Goal: Task Accomplishment & Management: Manage account settings

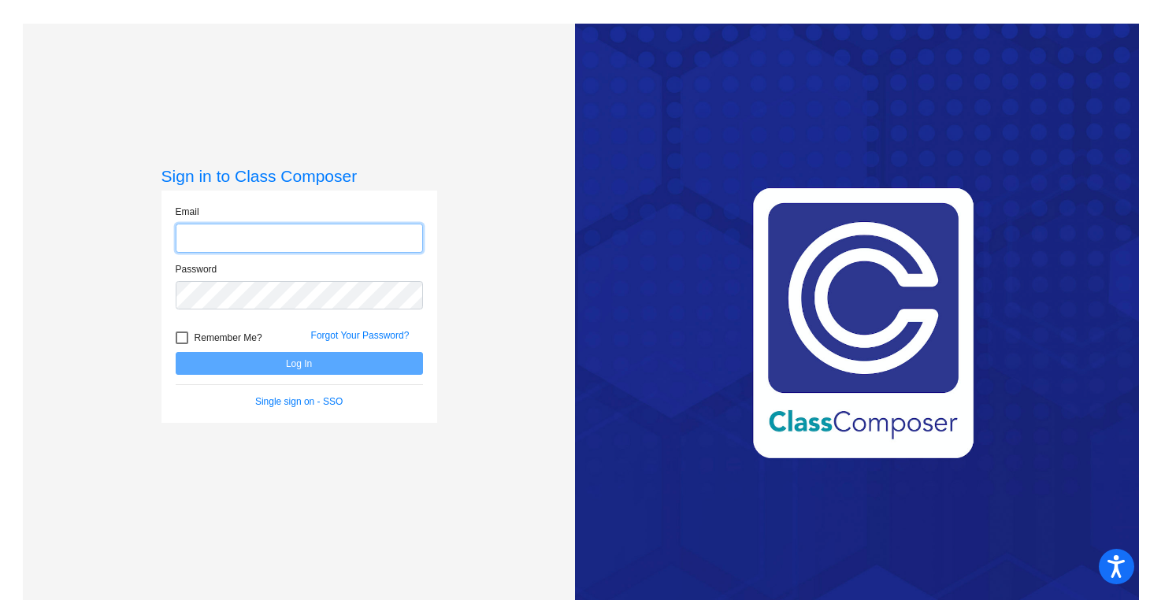
type input "[EMAIL_ADDRESS][DOMAIN_NAME]"
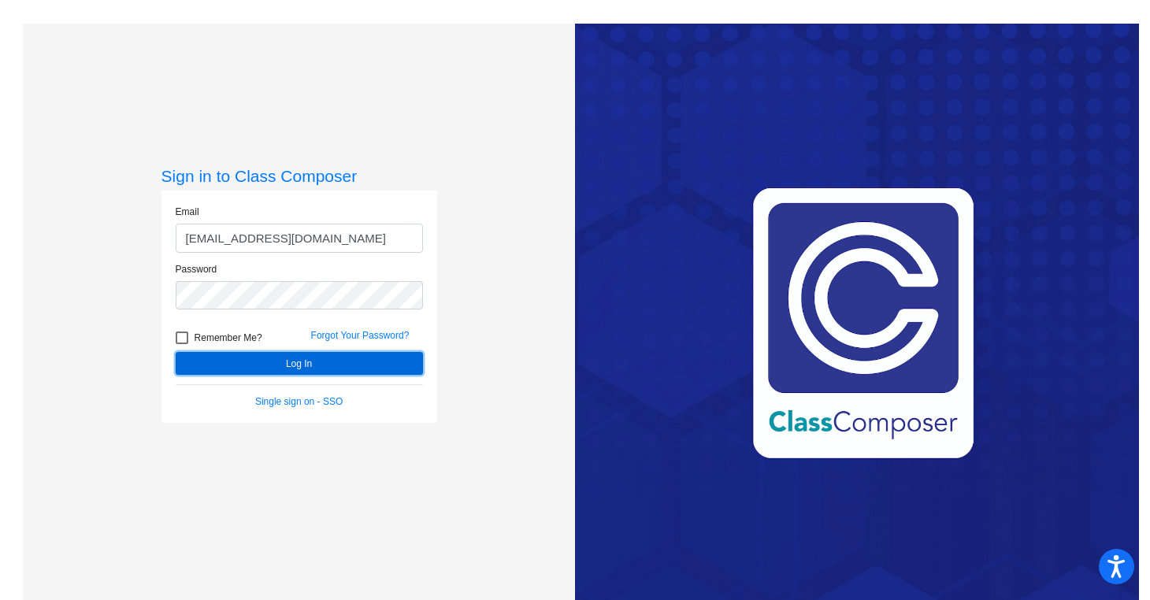
click at [308, 361] on button "Log In" at bounding box center [299, 363] width 247 height 23
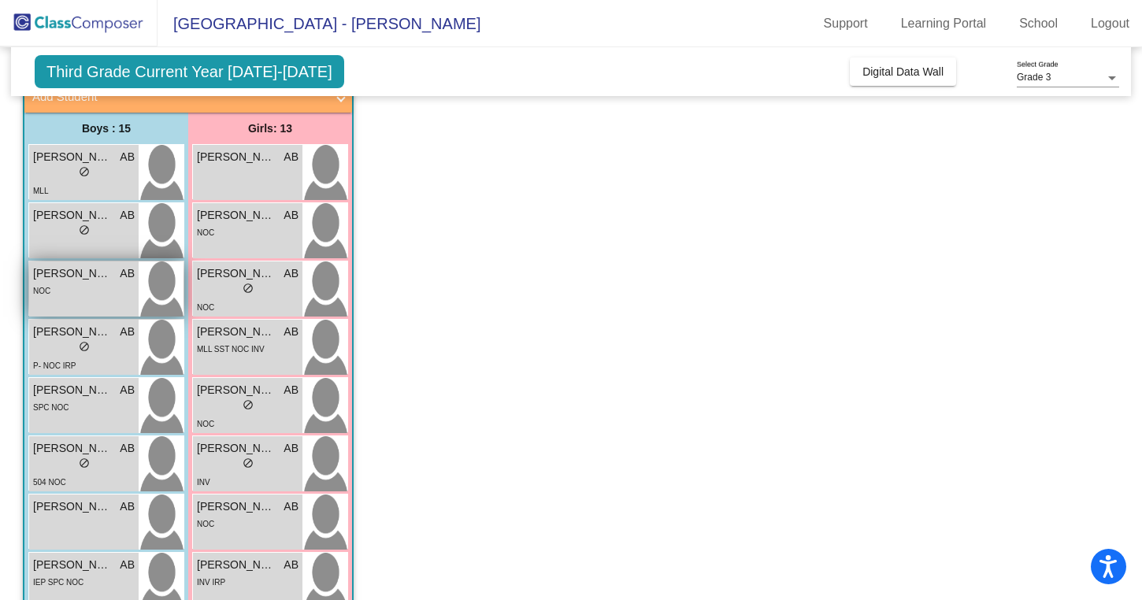
scroll to position [136, 0]
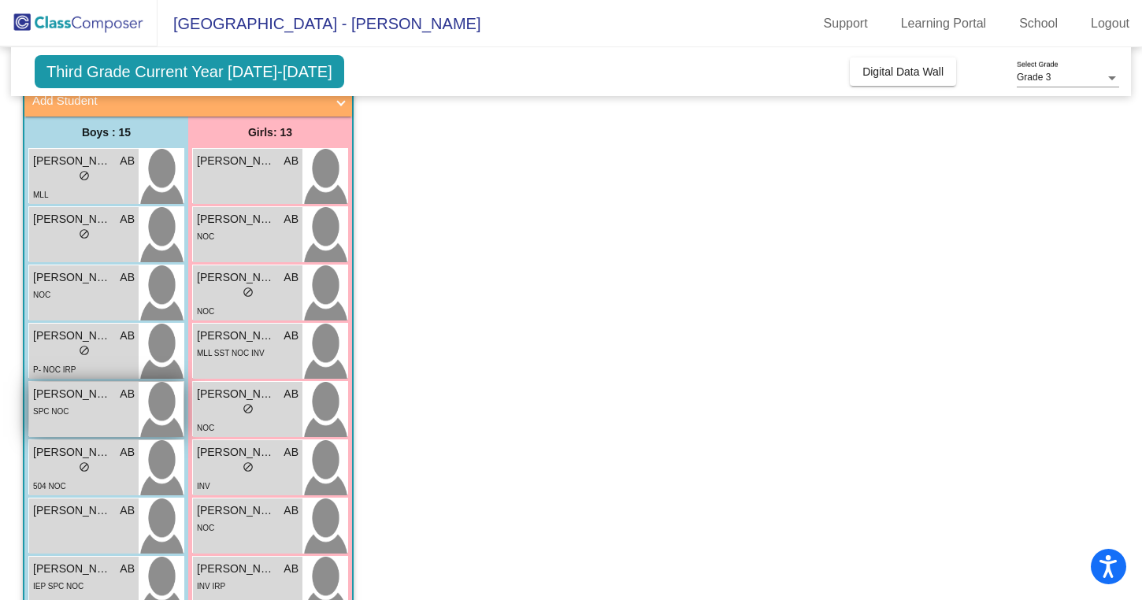
click at [113, 410] on div "SPC NOC" at bounding box center [84, 411] width 102 height 17
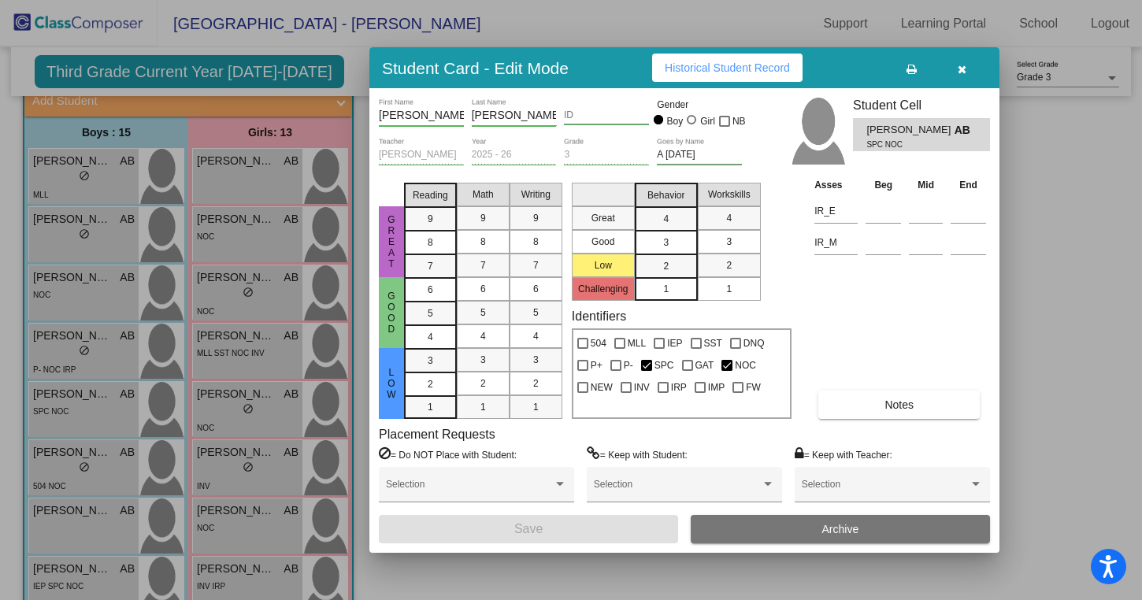
click at [754, 48] on div "Student Card - Edit Mode Historical Student Record" at bounding box center [684, 67] width 630 height 41
click at [754, 58] on button "Historical Student Record" at bounding box center [727, 68] width 150 height 28
click at [960, 66] on icon "button" at bounding box center [962, 69] width 9 height 11
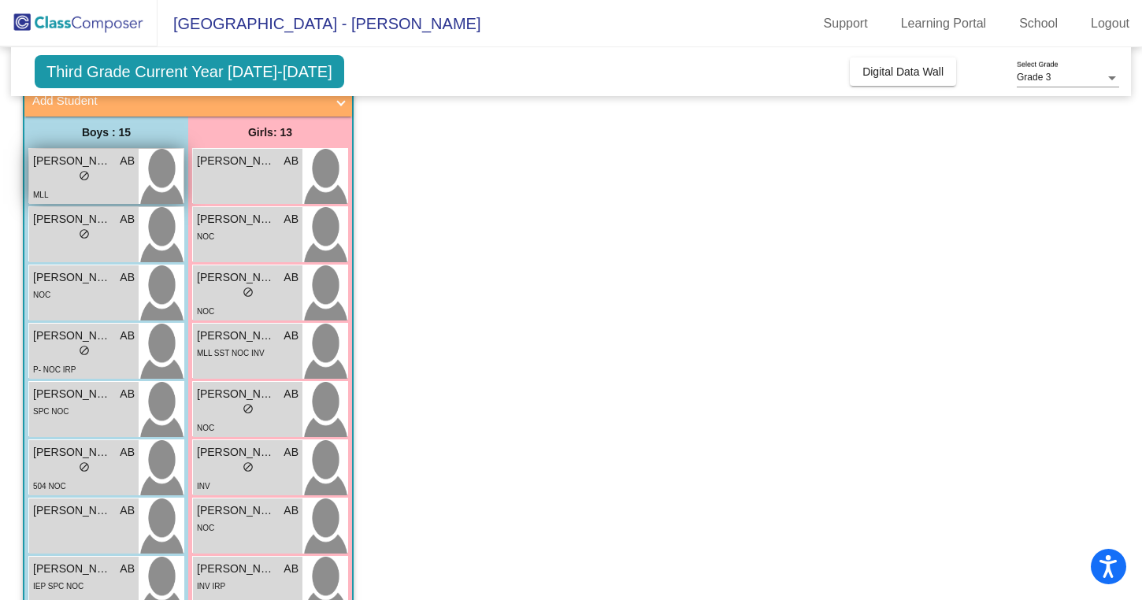
click at [107, 171] on div "lock do_not_disturb_alt" at bounding box center [84, 177] width 102 height 17
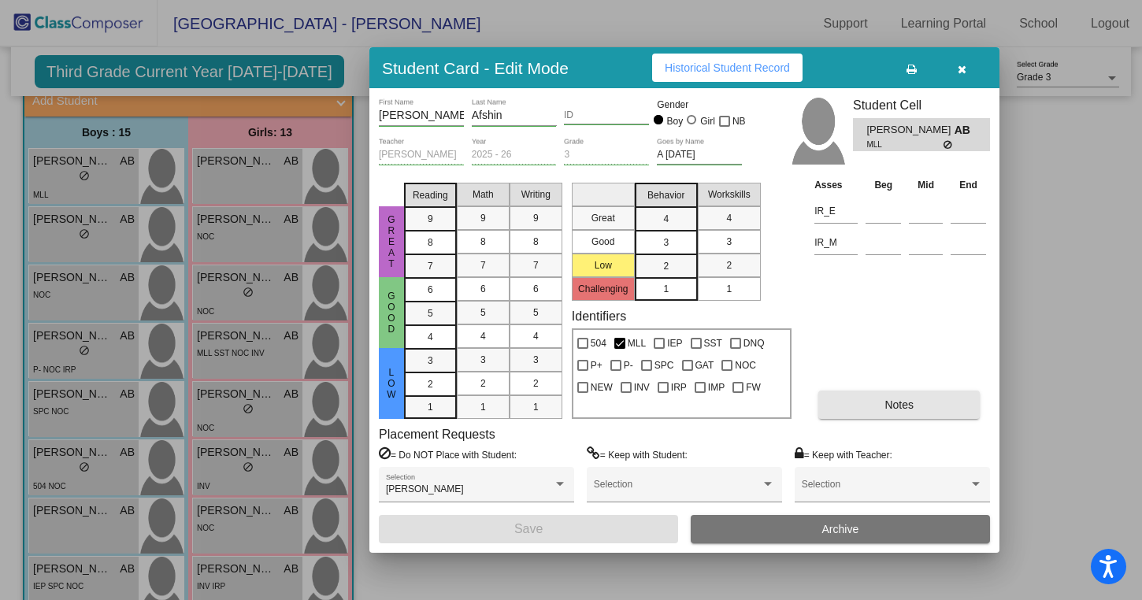
click at [934, 414] on button "Notes" at bounding box center [899, 405] width 161 height 28
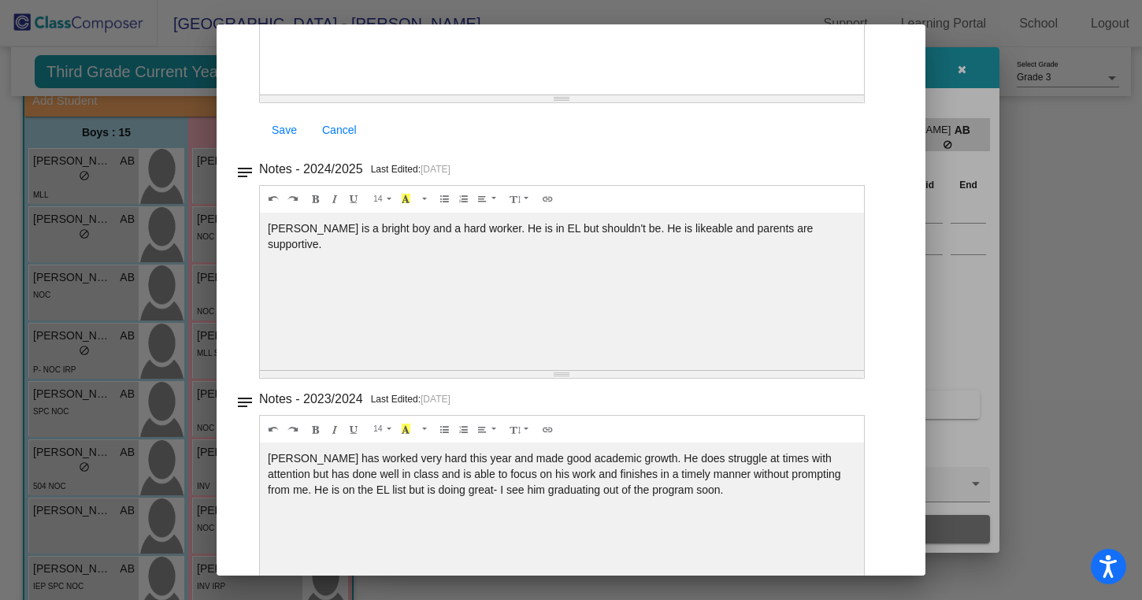
scroll to position [0, 0]
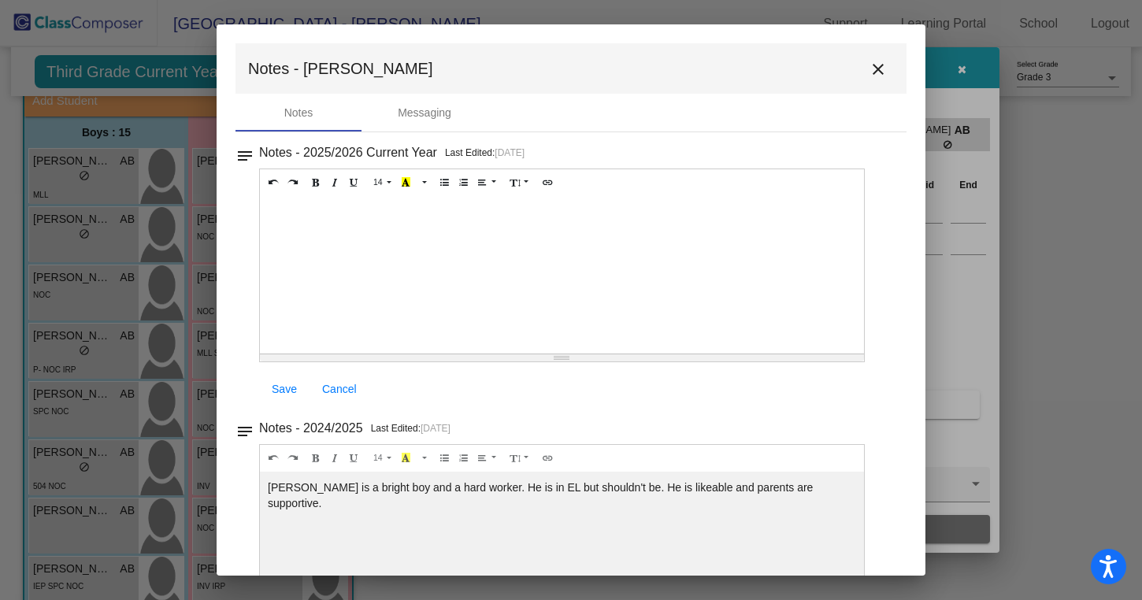
click at [869, 77] on mat-icon "close" at bounding box center [878, 69] width 19 height 19
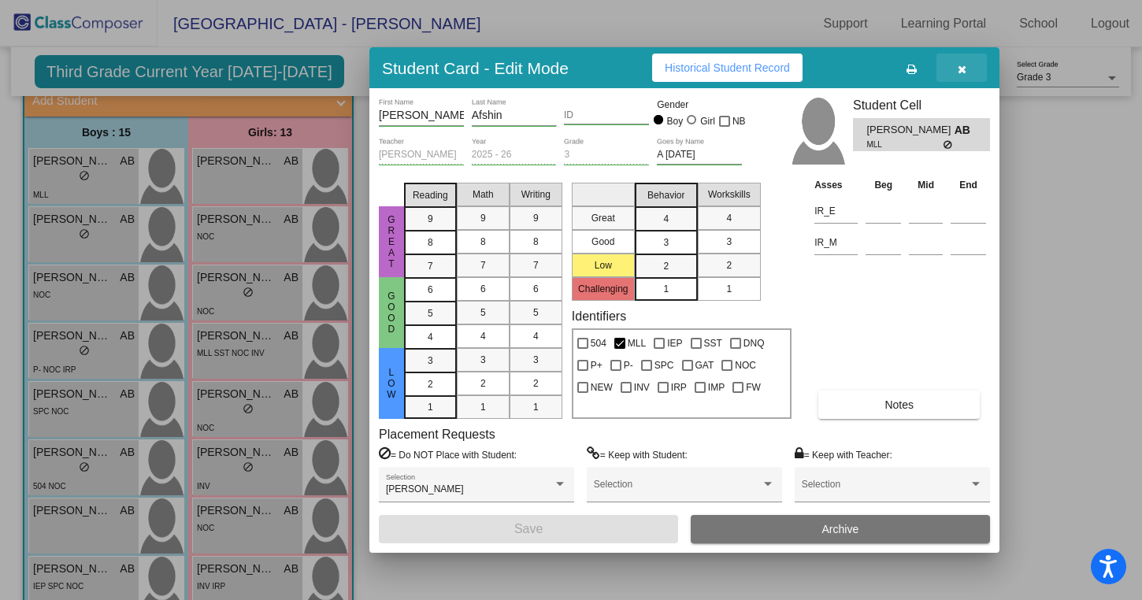
click at [960, 64] on icon "button" at bounding box center [962, 69] width 9 height 11
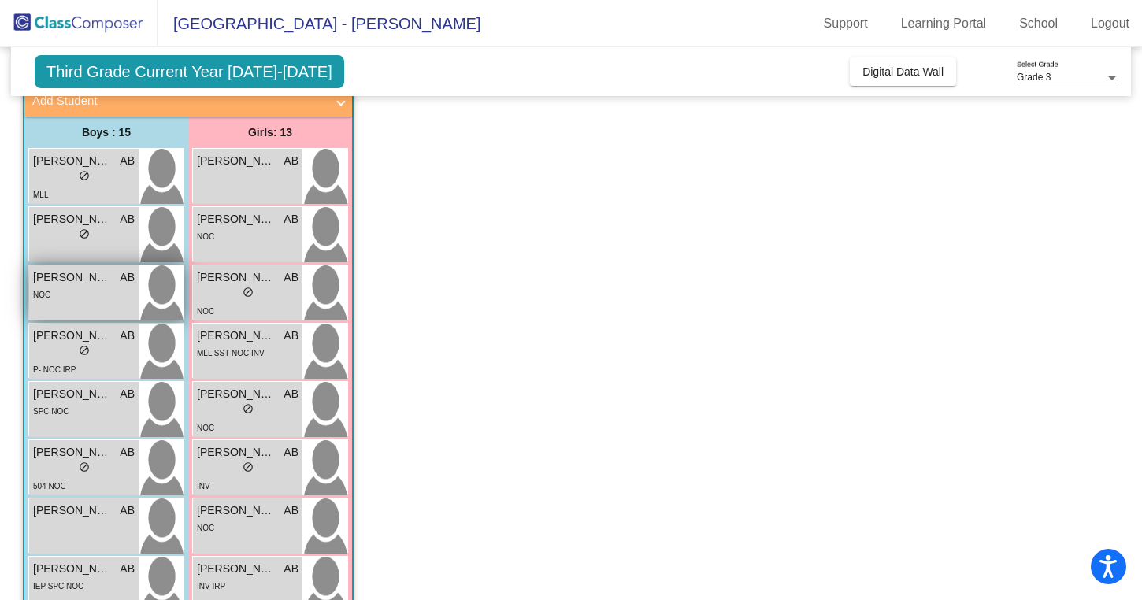
click at [86, 288] on div "NOC" at bounding box center [84, 294] width 102 height 17
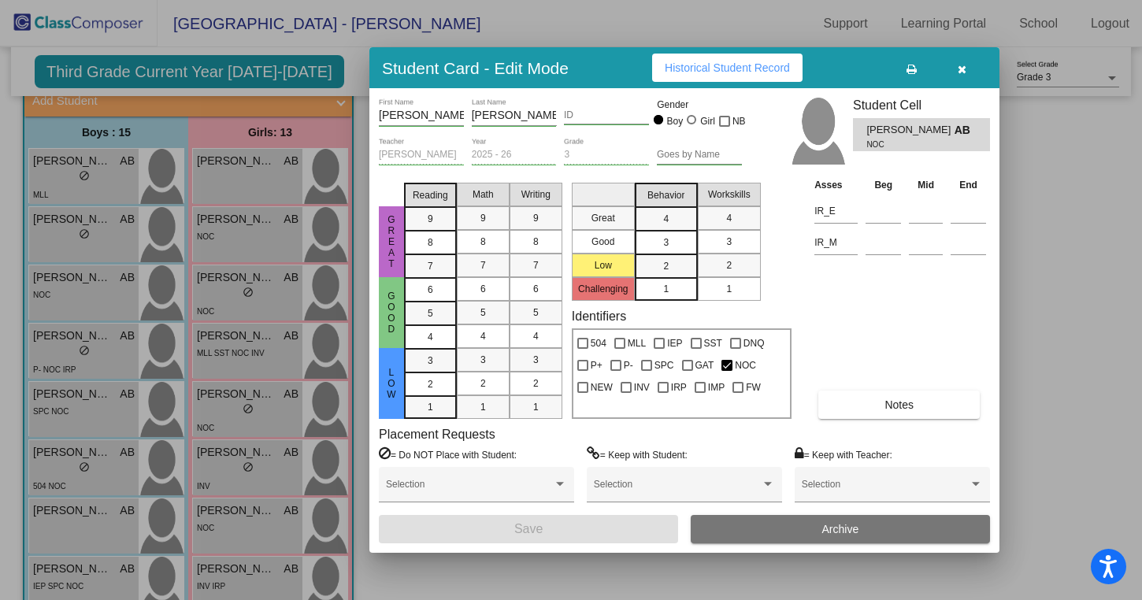
click at [922, 391] on button "Notes" at bounding box center [899, 405] width 161 height 28
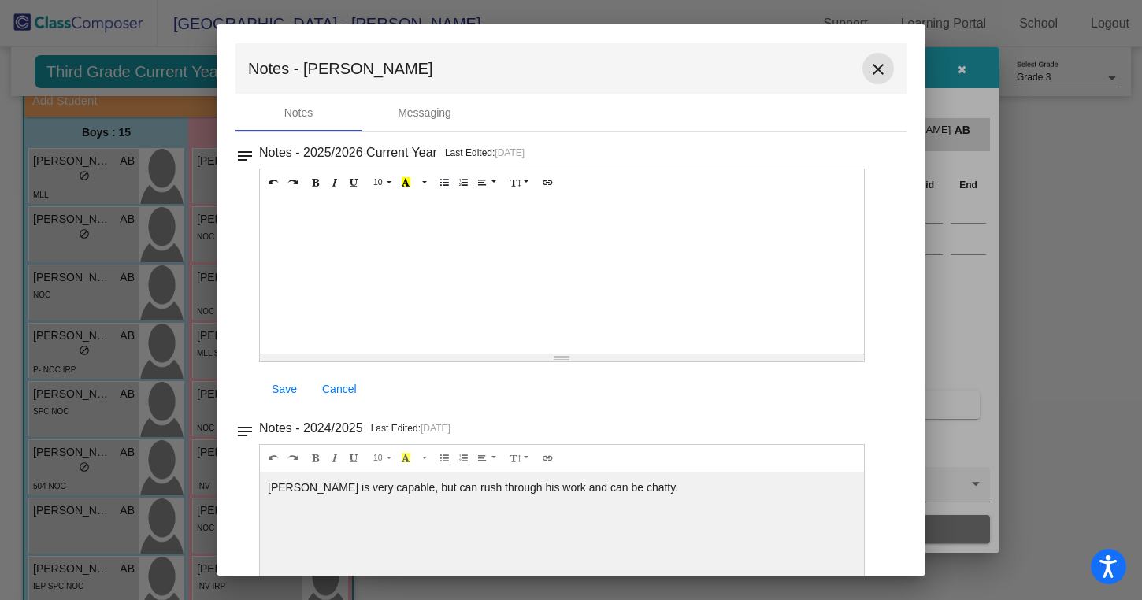
click at [875, 73] on mat-icon "close" at bounding box center [878, 69] width 19 height 19
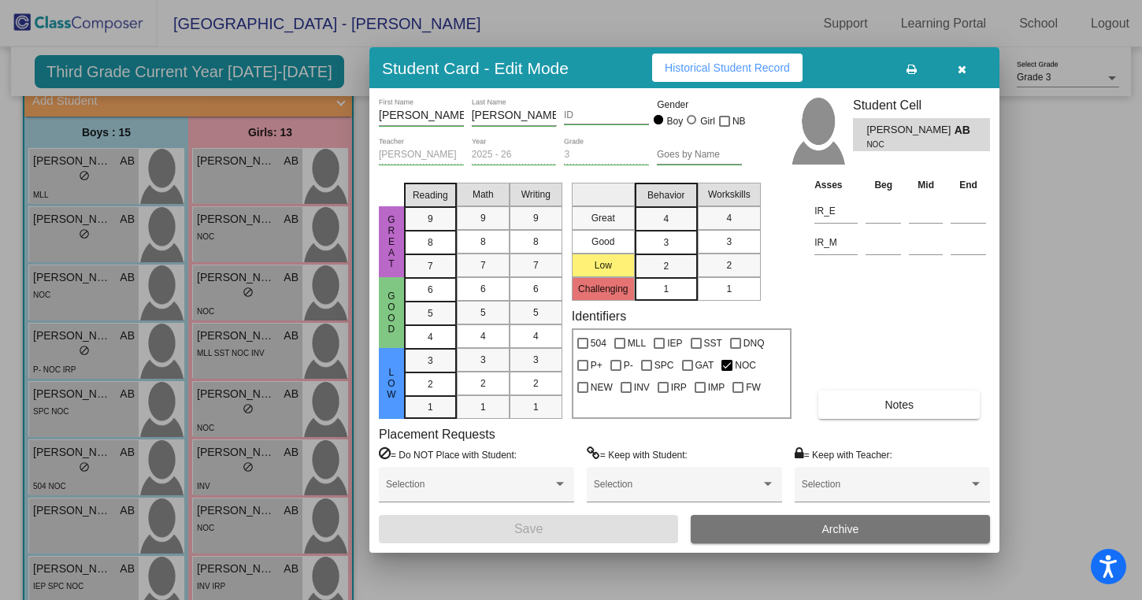
click at [955, 71] on button "button" at bounding box center [962, 68] width 50 height 28
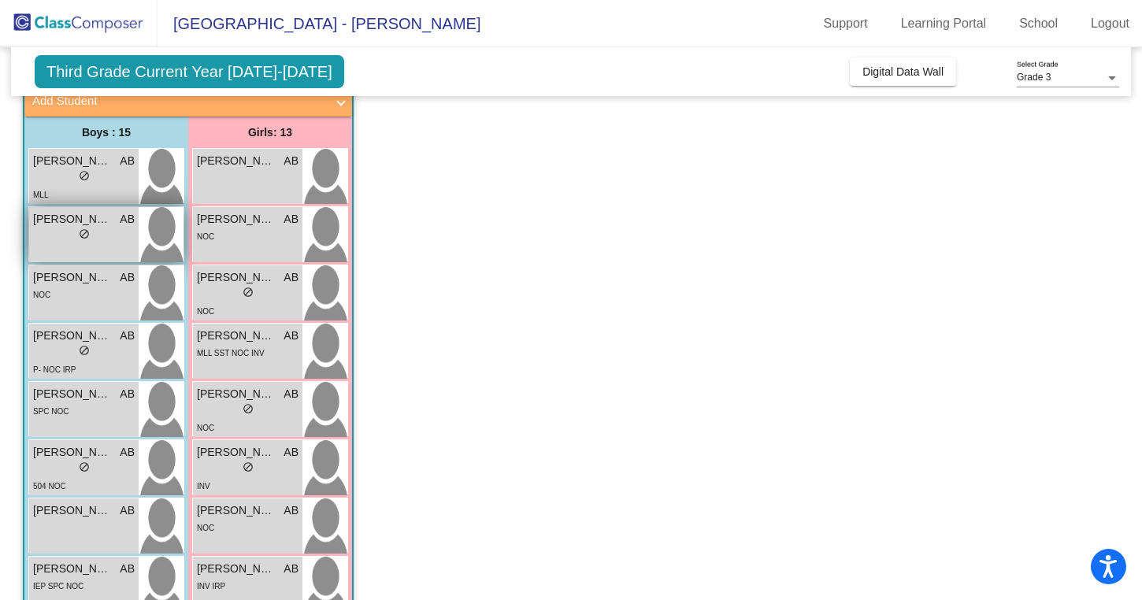
click at [88, 237] on span "do_not_disturb_alt" at bounding box center [84, 233] width 11 height 11
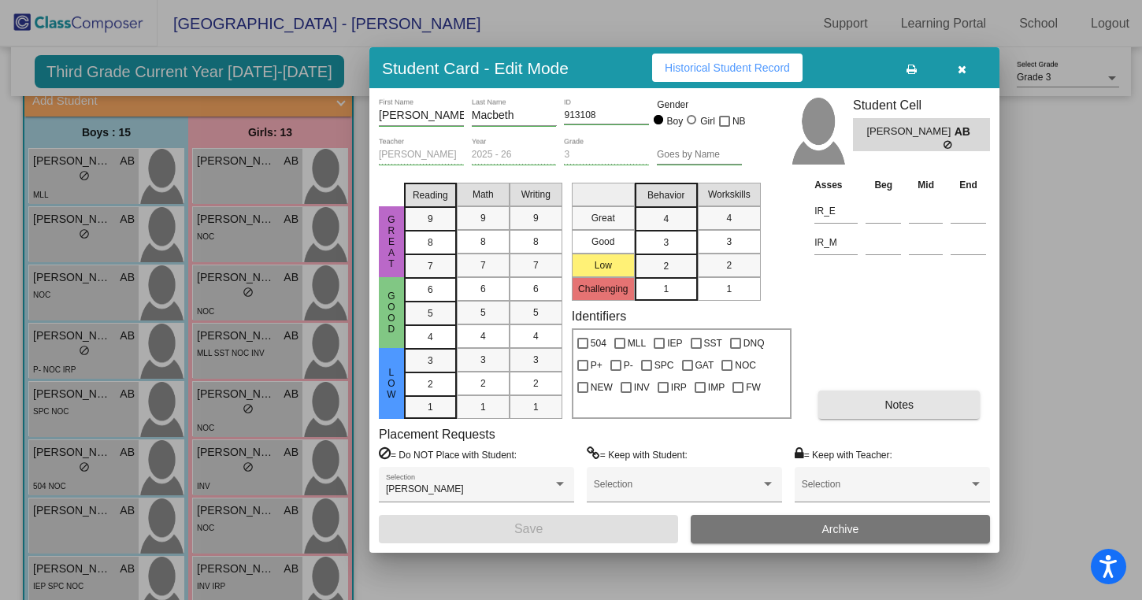
click at [948, 401] on button "Notes" at bounding box center [899, 405] width 161 height 28
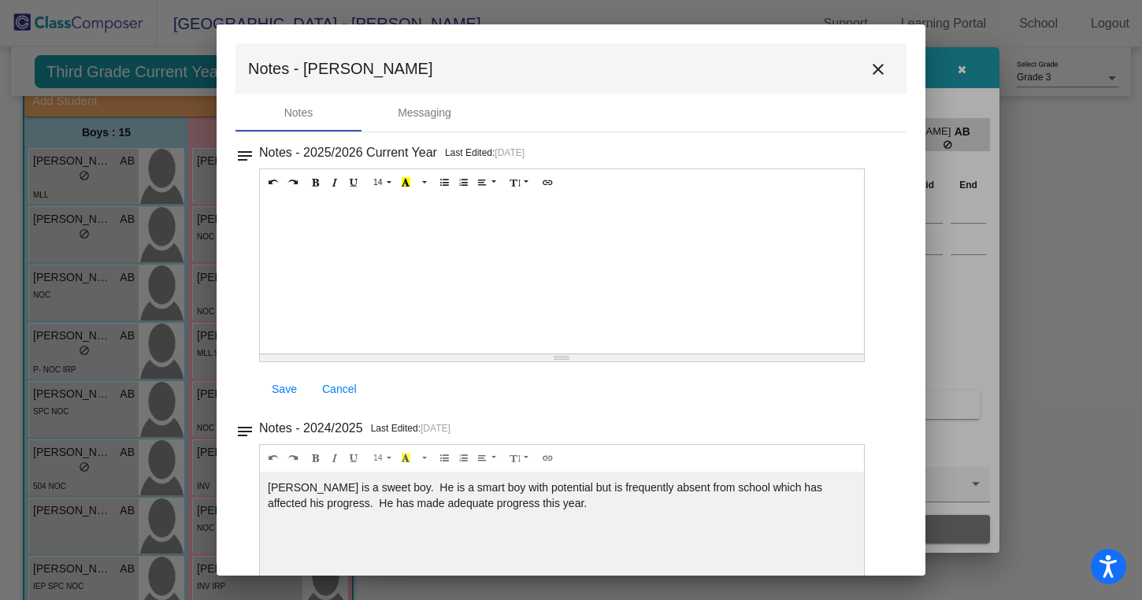
click at [867, 85] on mat-toolbar "Notes - [PERSON_NAME] close" at bounding box center [571, 68] width 671 height 50
click at [869, 75] on mat-icon "close" at bounding box center [878, 69] width 19 height 19
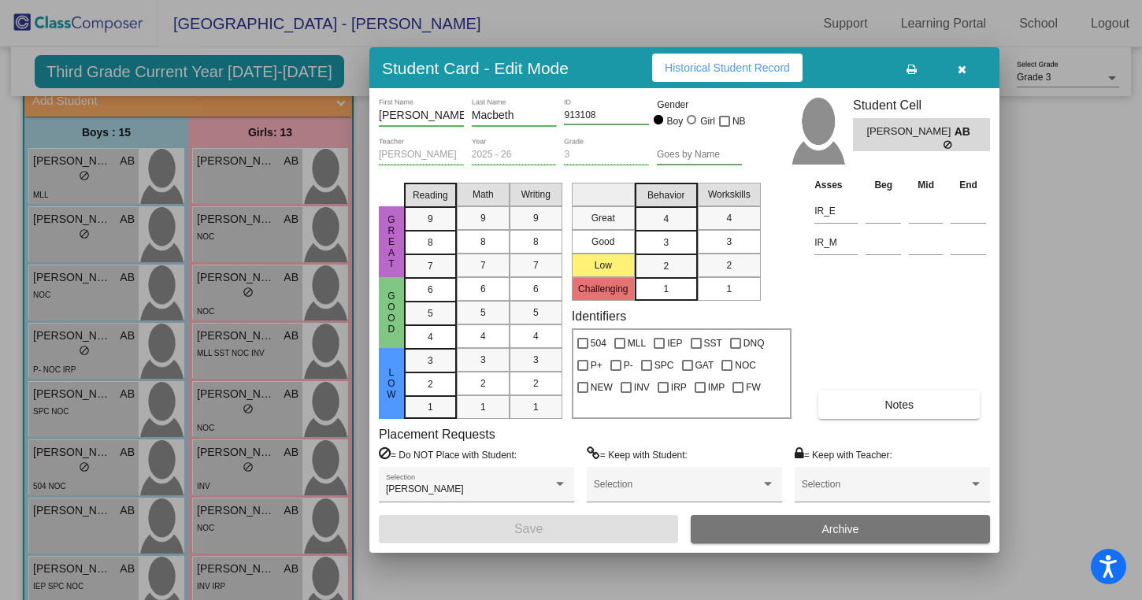
click at [964, 70] on icon "button" at bounding box center [962, 69] width 9 height 11
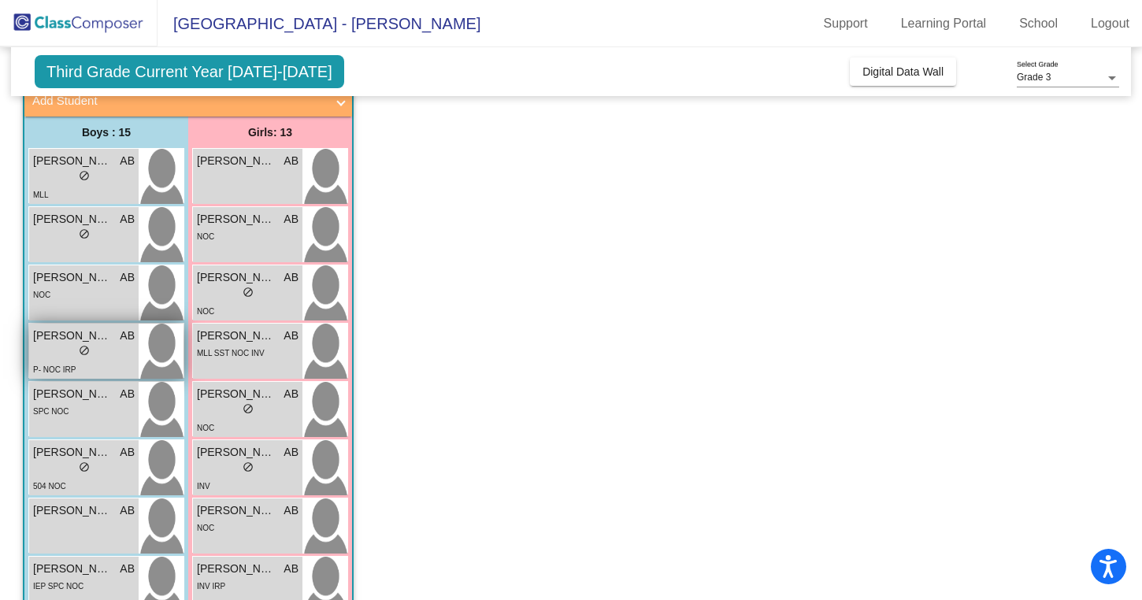
click at [104, 348] on div "lock do_not_disturb_alt" at bounding box center [84, 352] width 102 height 17
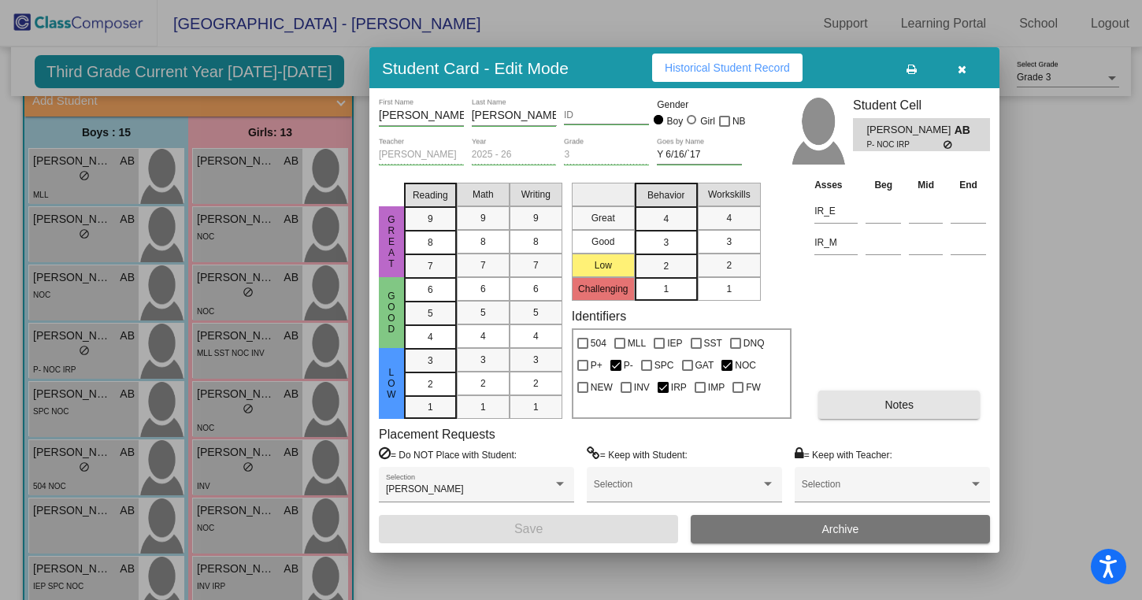
click at [908, 402] on span "Notes" at bounding box center [899, 405] width 29 height 13
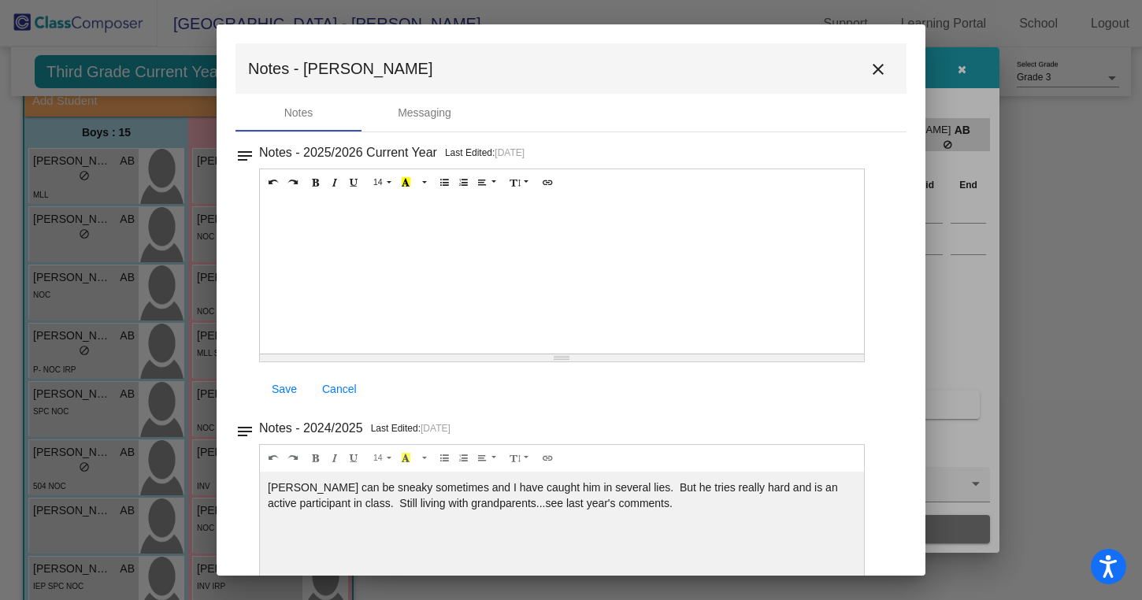
click at [877, 69] on mat-icon "close" at bounding box center [878, 69] width 19 height 19
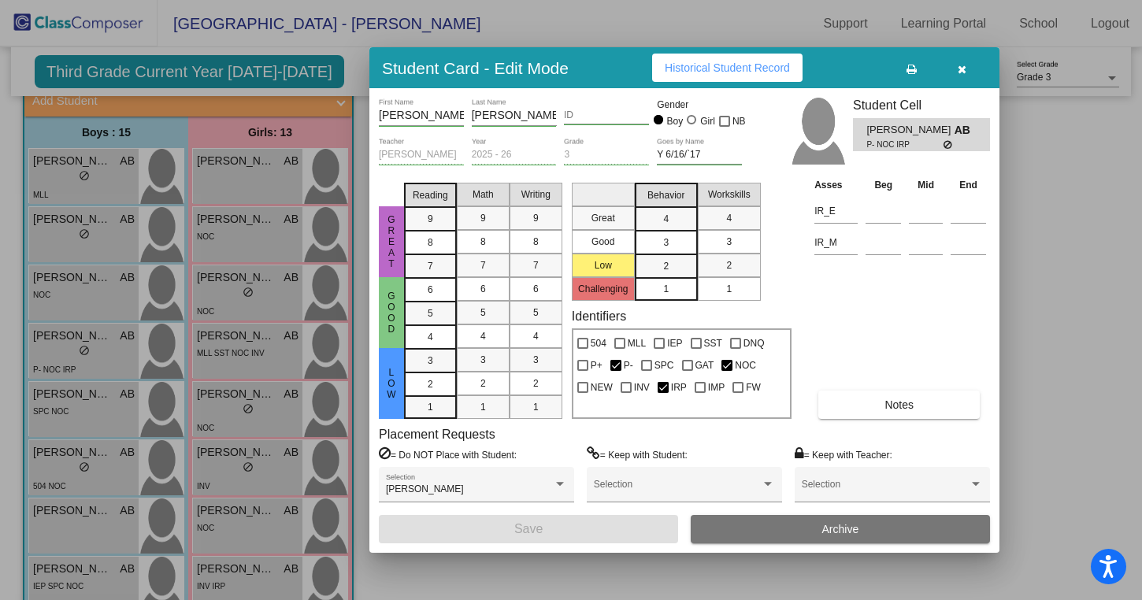
click at [958, 69] on icon "button" at bounding box center [962, 69] width 9 height 11
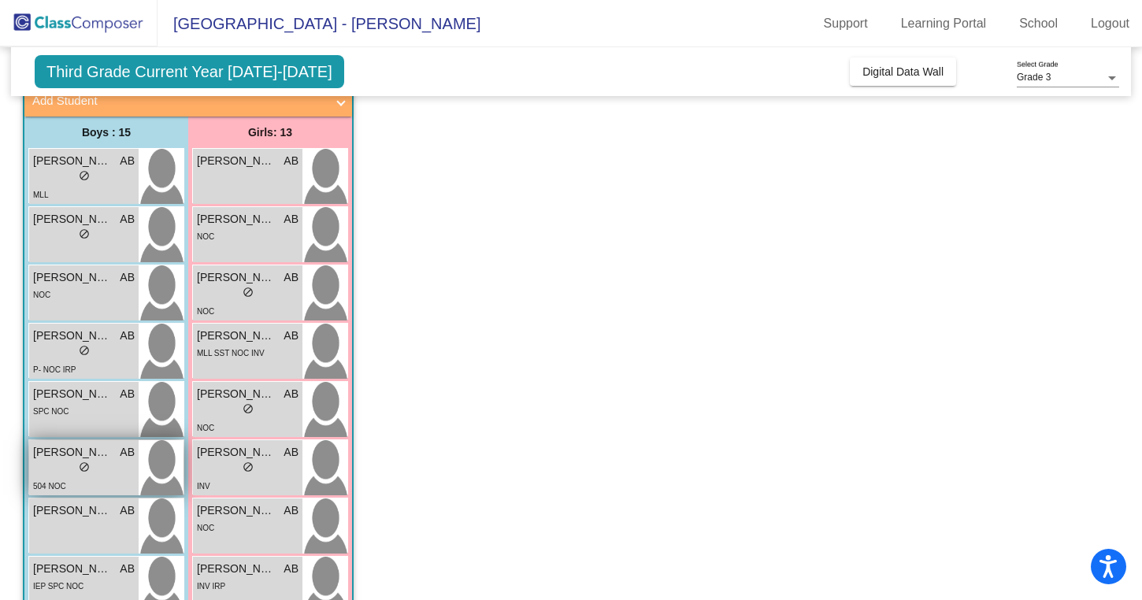
drag, startPoint x: 79, startPoint y: 408, endPoint x: 82, endPoint y: 455, distance: 47.4
click at [82, 456] on div "[PERSON_NAME] AB lock do_not_disturb_alt MLL [PERSON_NAME] Macbeth AB lock do_n…" at bounding box center [106, 585] width 156 height 874
click at [543, 342] on app-classroom "Class 2 picture_as_pdf [PERSON_NAME] Add Student First Name Last Name Student I…" at bounding box center [571, 547] width 1097 height 1002
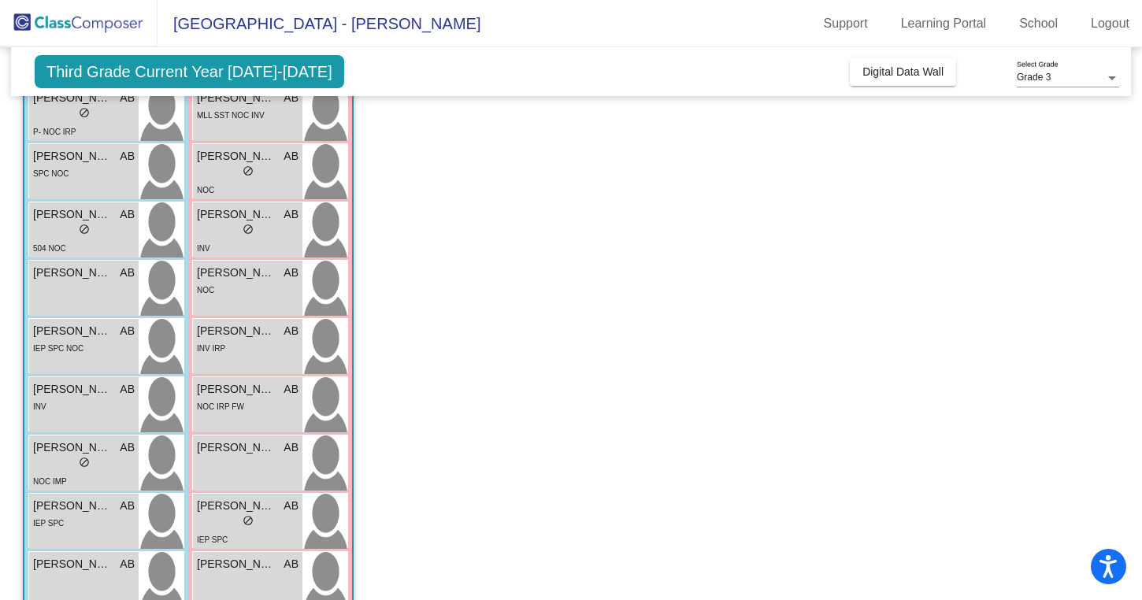
scroll to position [377, 0]
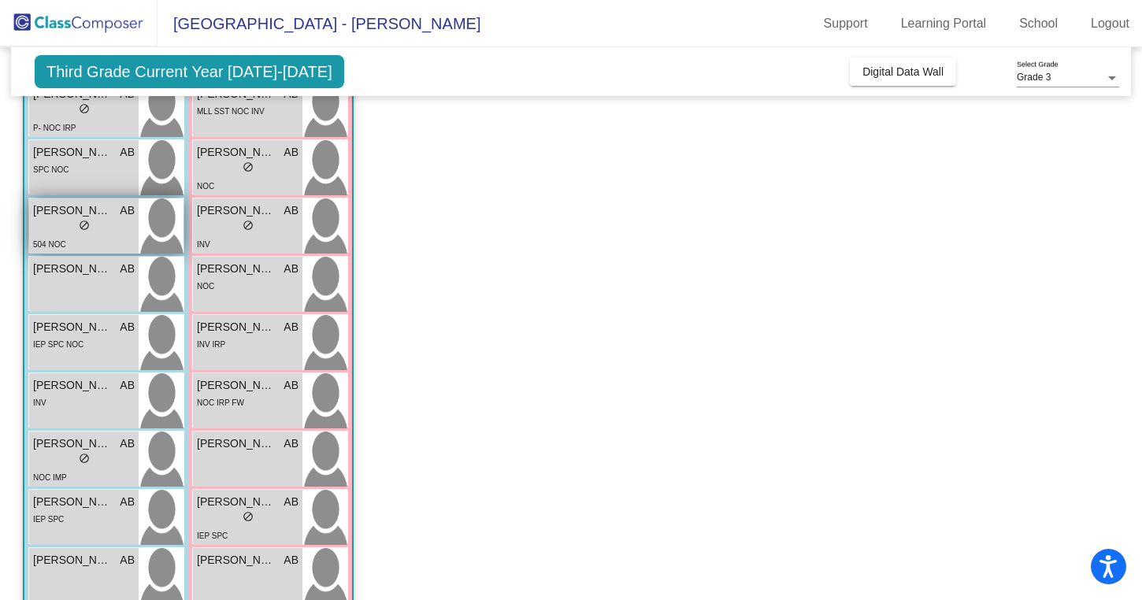
click at [52, 228] on div "lock do_not_disturb_alt" at bounding box center [84, 227] width 102 height 17
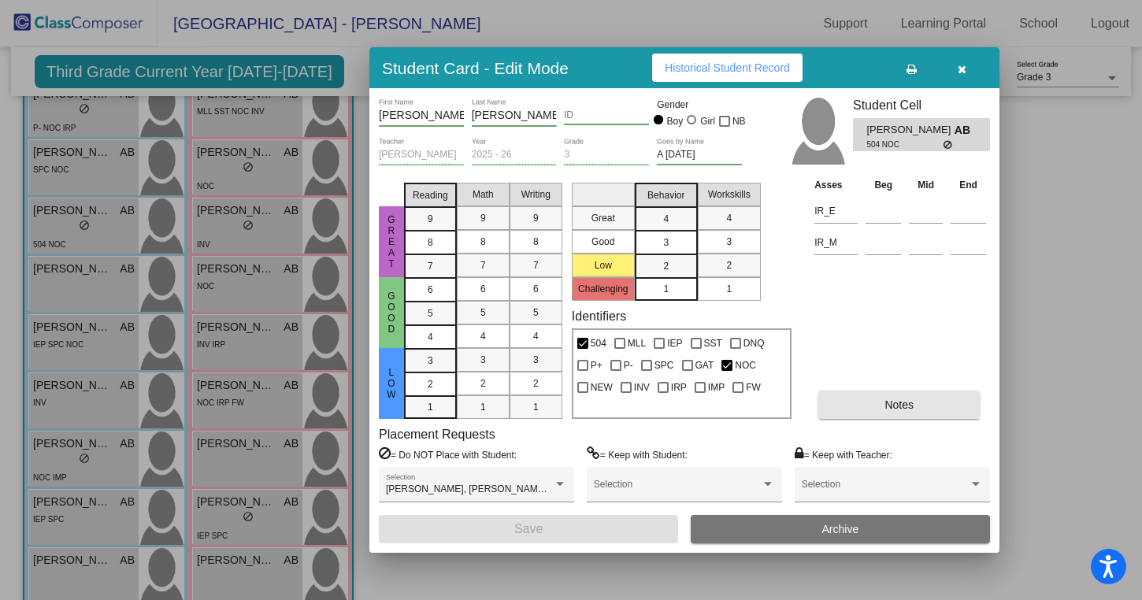
click at [921, 404] on button "Notes" at bounding box center [899, 405] width 161 height 28
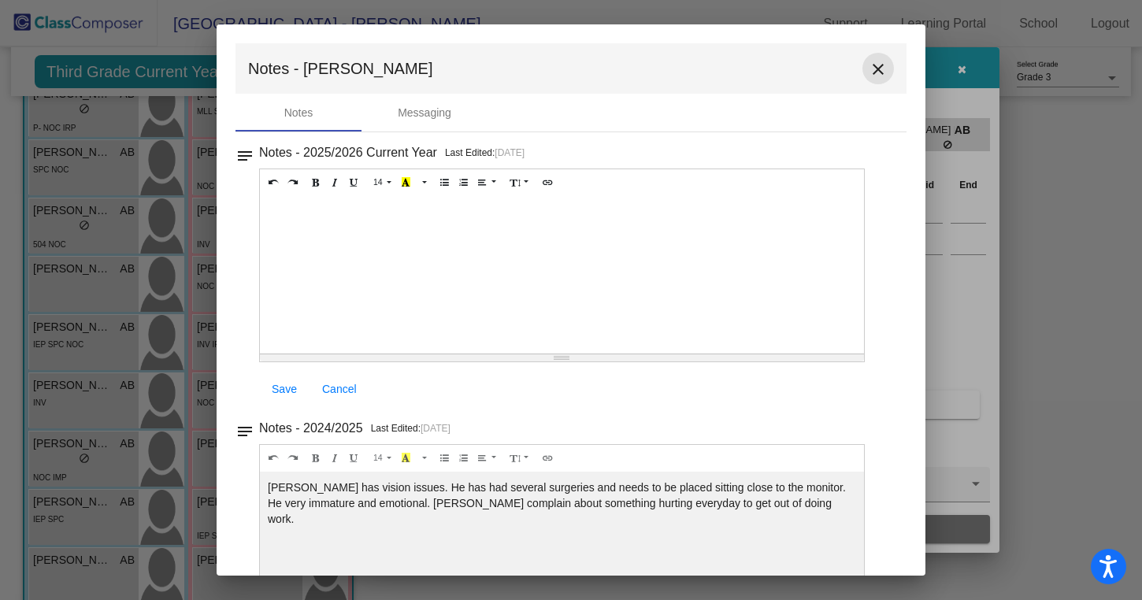
click at [867, 59] on button "close" at bounding box center [879, 69] width 32 height 32
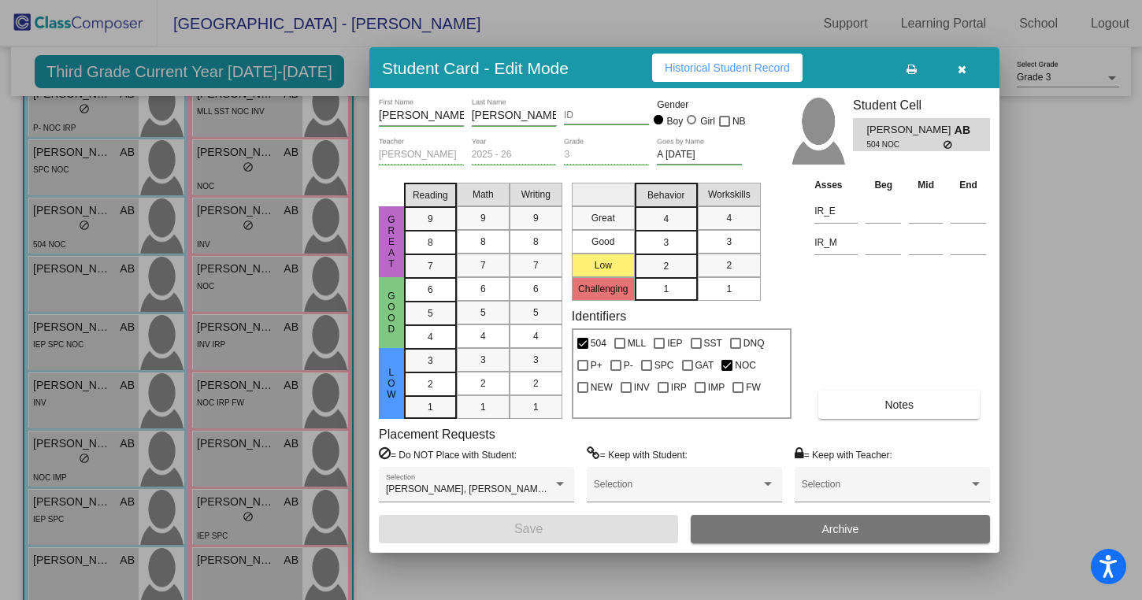
click at [961, 72] on icon "button" at bounding box center [962, 69] width 9 height 11
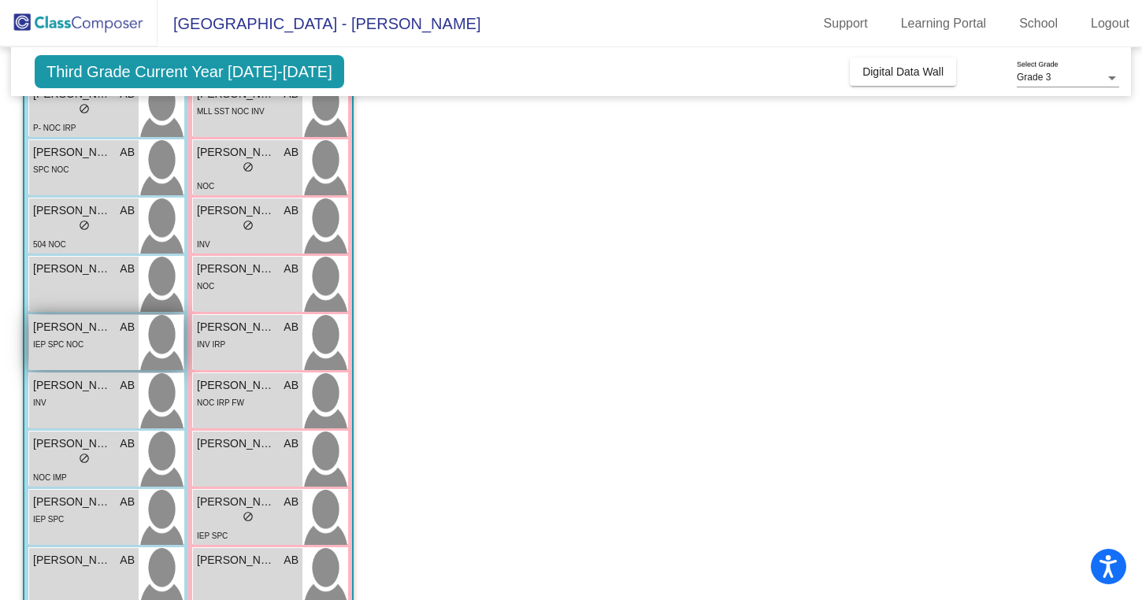
click at [110, 355] on div "[PERSON_NAME] [PERSON_NAME] lock do_not_disturb_alt IEP SPC NOC" at bounding box center [84, 342] width 110 height 55
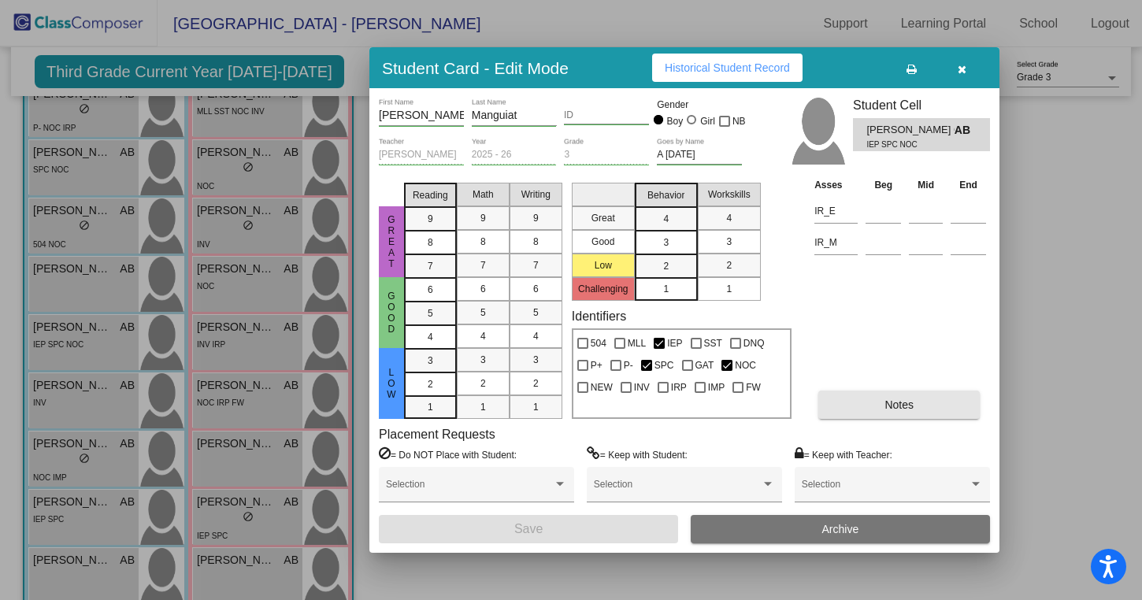
click at [920, 401] on button "Notes" at bounding box center [899, 405] width 161 height 28
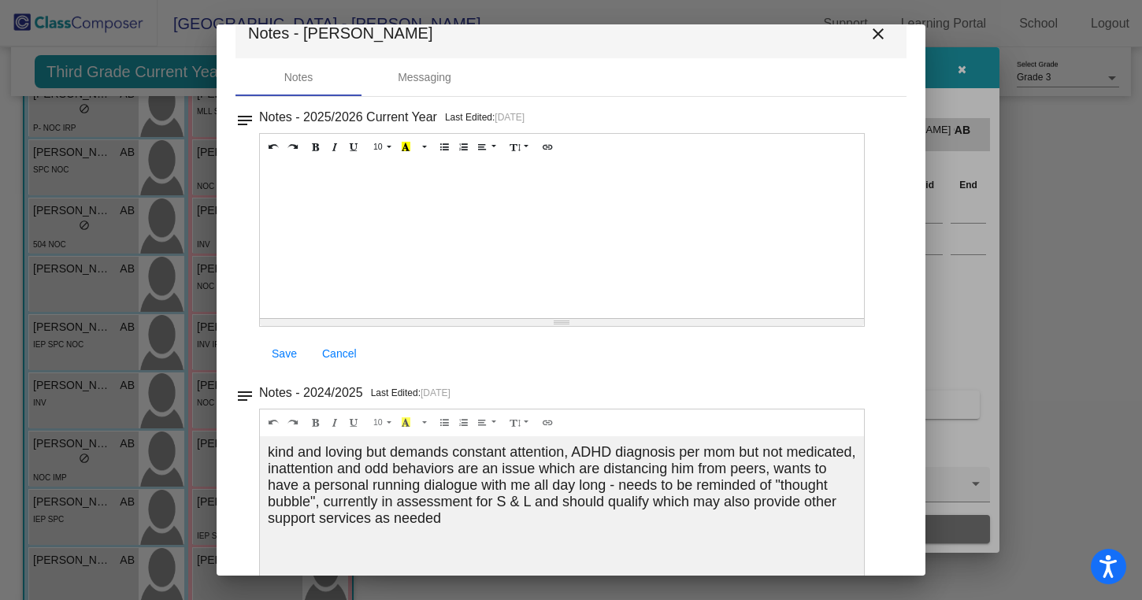
scroll to position [0, 0]
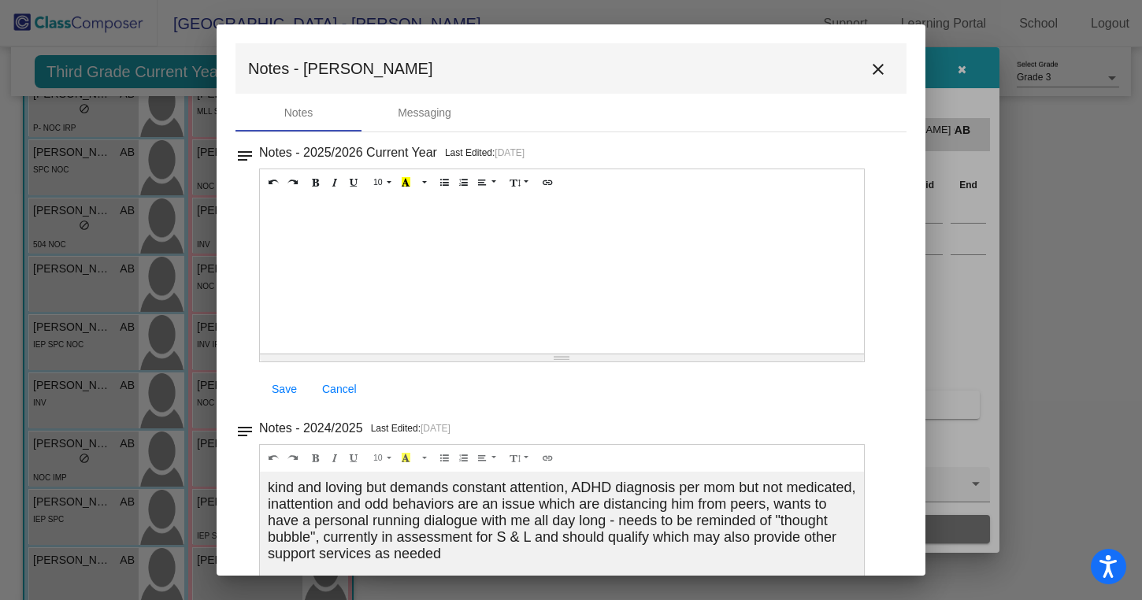
click at [872, 72] on mat-icon "close" at bounding box center [878, 69] width 19 height 19
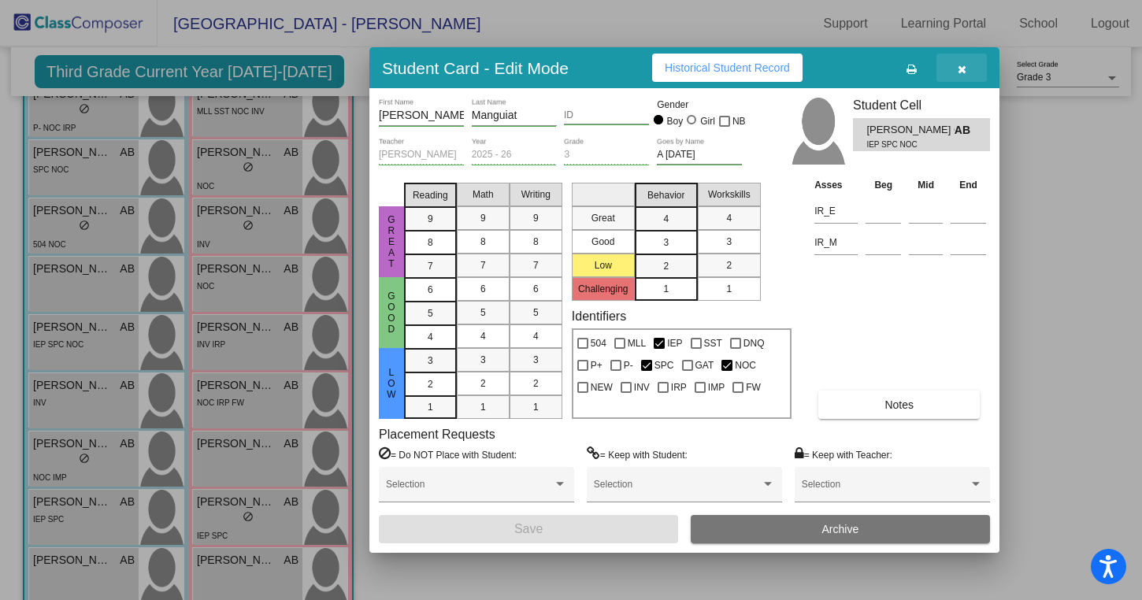
click at [967, 73] on button "button" at bounding box center [962, 68] width 50 height 28
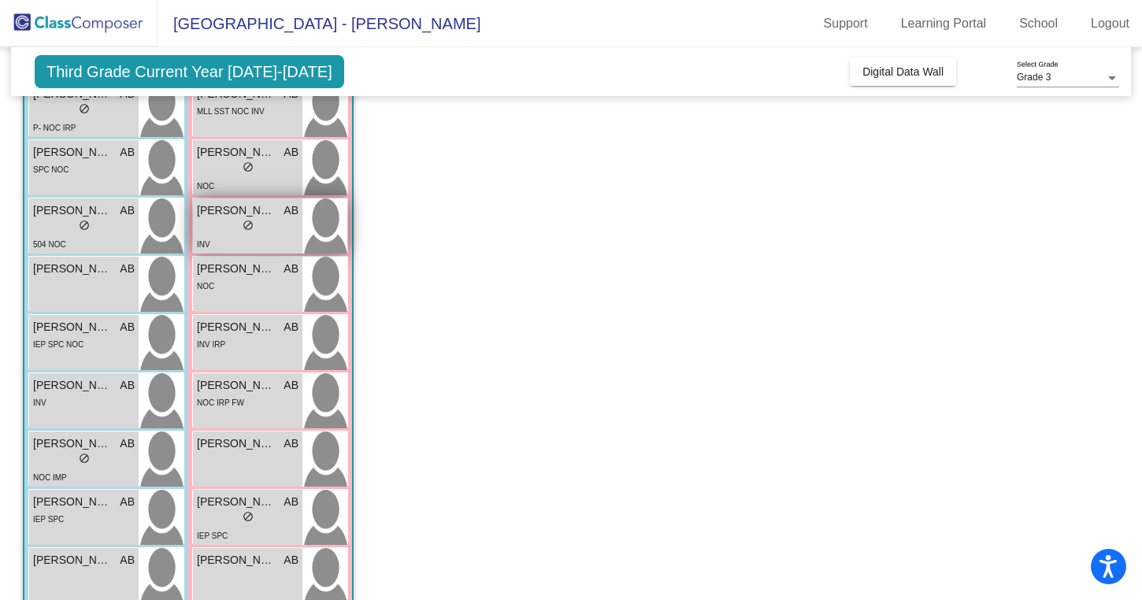
click at [264, 236] on div "INV" at bounding box center [248, 244] width 102 height 17
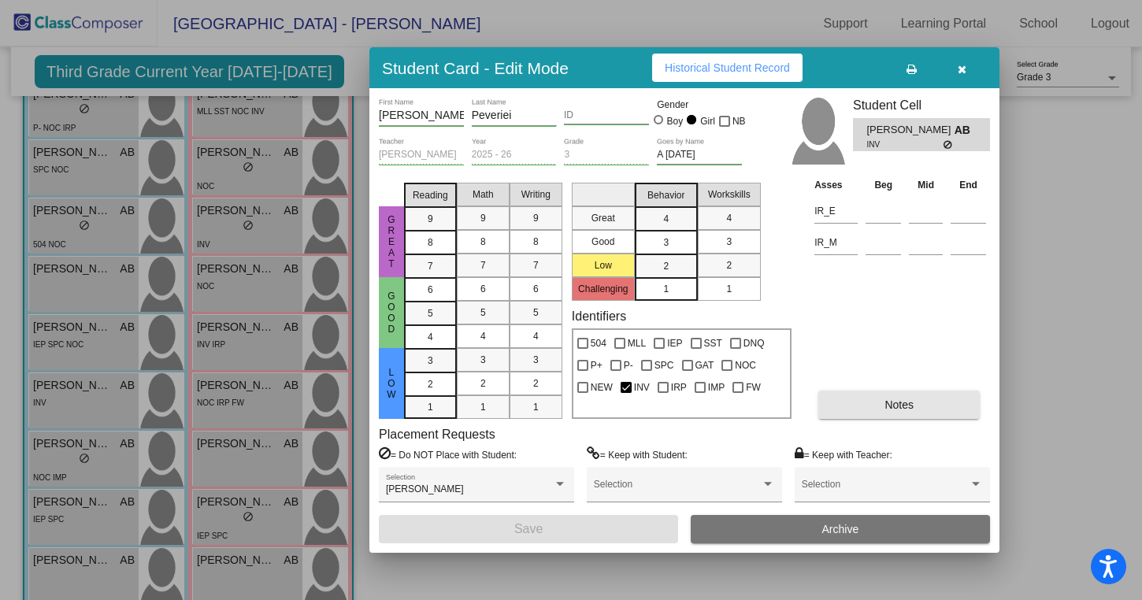
click at [921, 402] on button "Notes" at bounding box center [899, 405] width 161 height 28
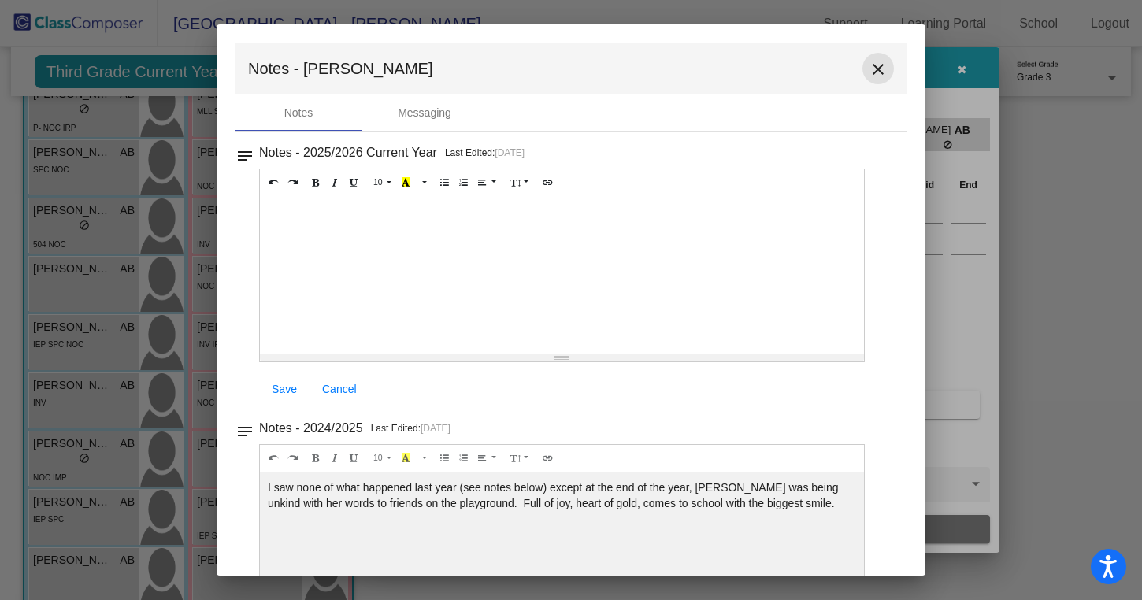
click at [874, 66] on mat-icon "close" at bounding box center [878, 69] width 19 height 19
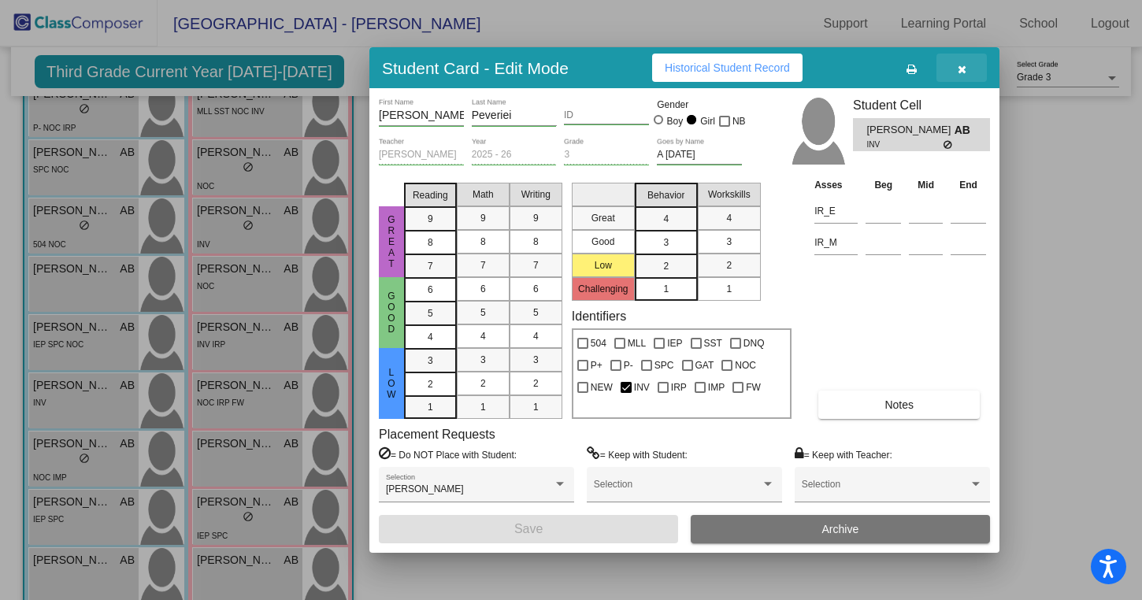
click at [956, 64] on button "button" at bounding box center [962, 68] width 50 height 28
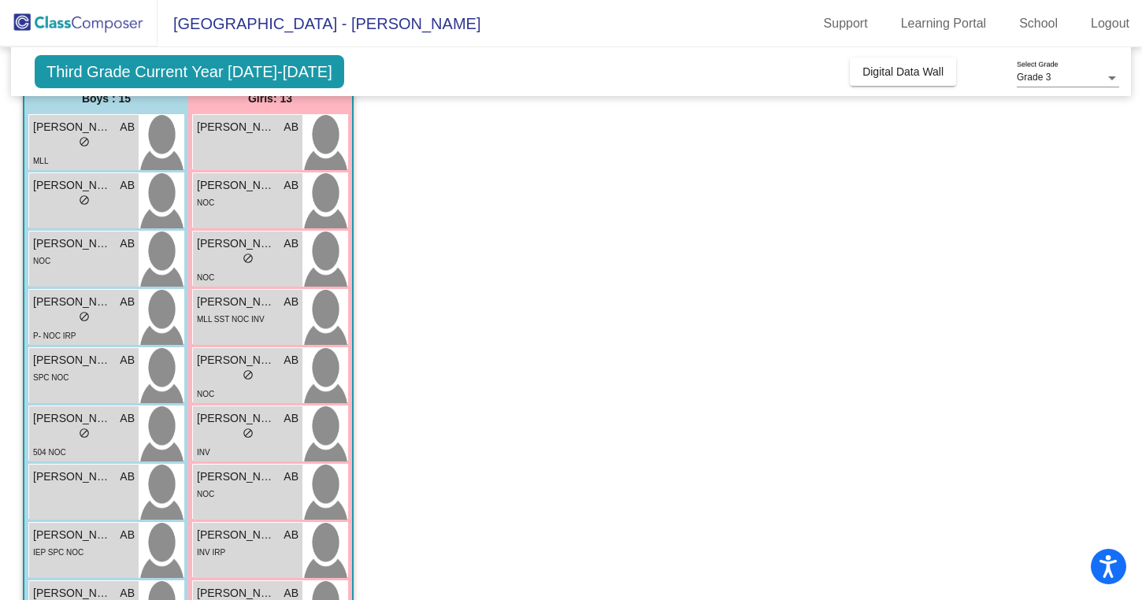
scroll to position [168, 0]
click at [252, 434] on span "do_not_disturb_alt" at bounding box center [248, 434] width 11 height 11
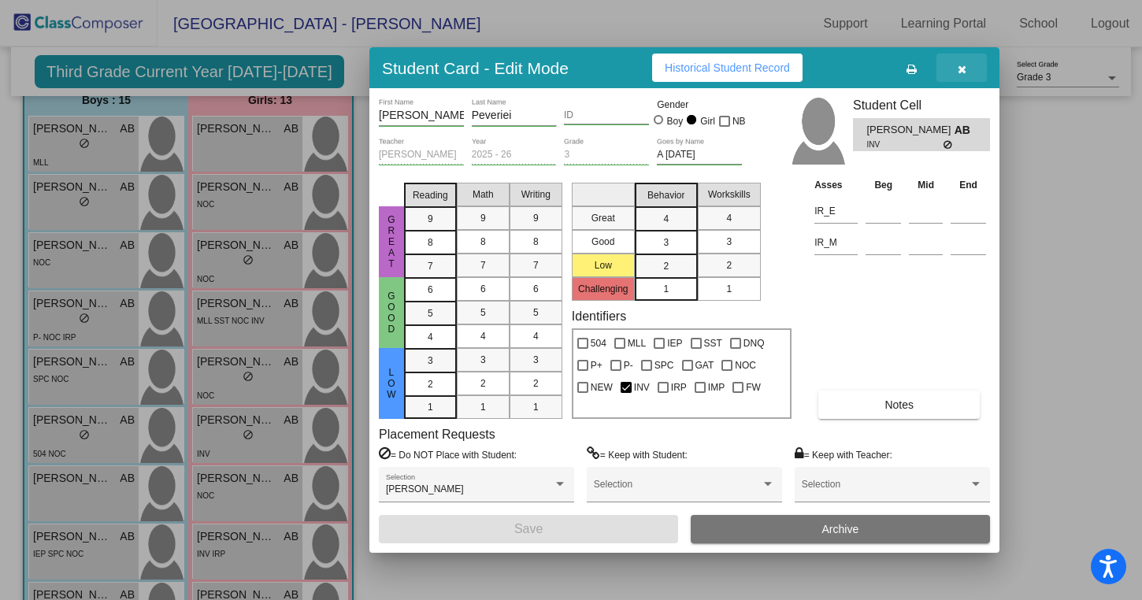
click at [969, 74] on button "button" at bounding box center [962, 68] width 50 height 28
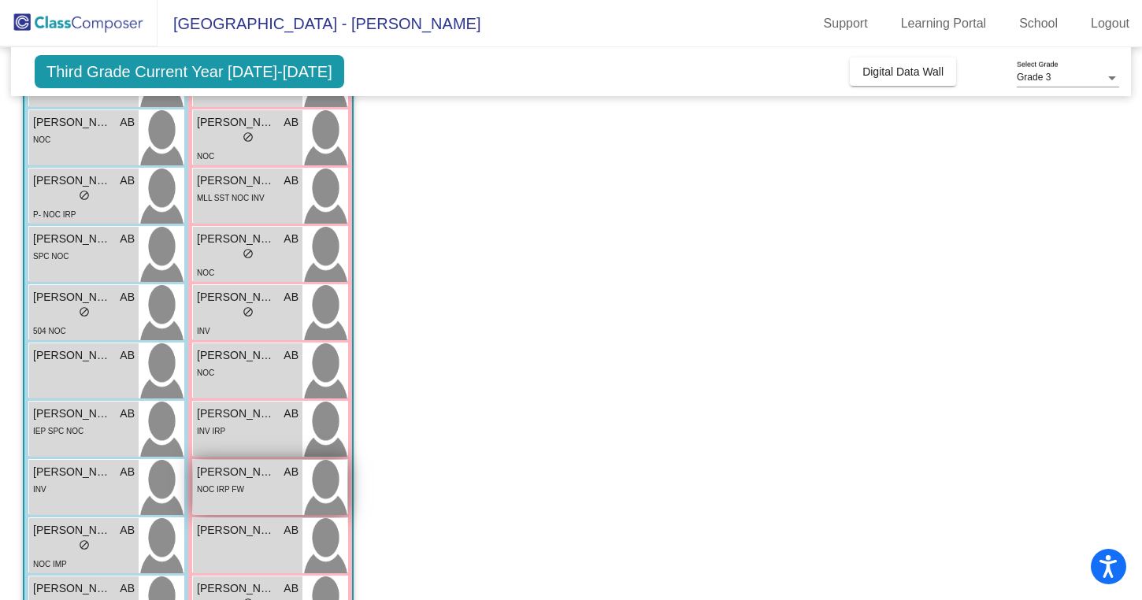
scroll to position [288, 0]
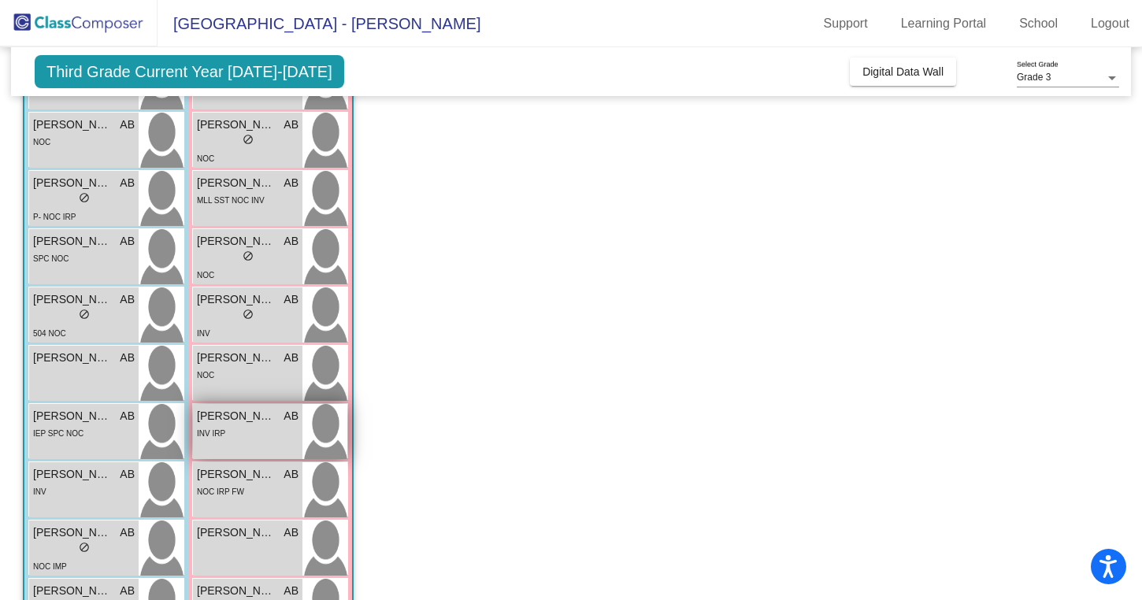
click at [261, 440] on div "INV IRP" at bounding box center [248, 433] width 102 height 17
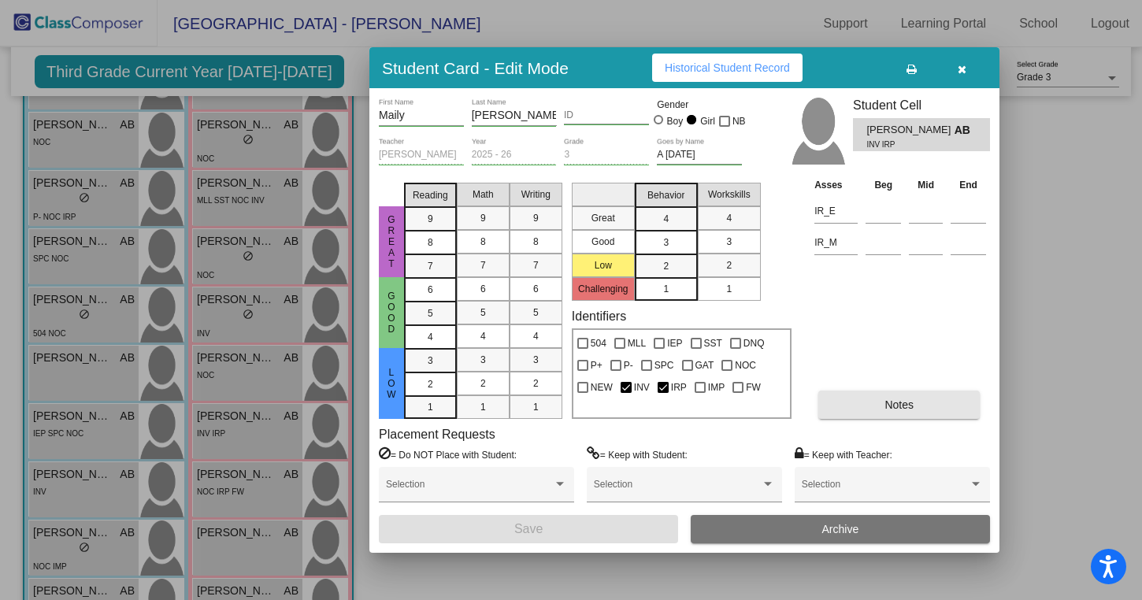
click at [872, 400] on button "Notes" at bounding box center [899, 405] width 161 height 28
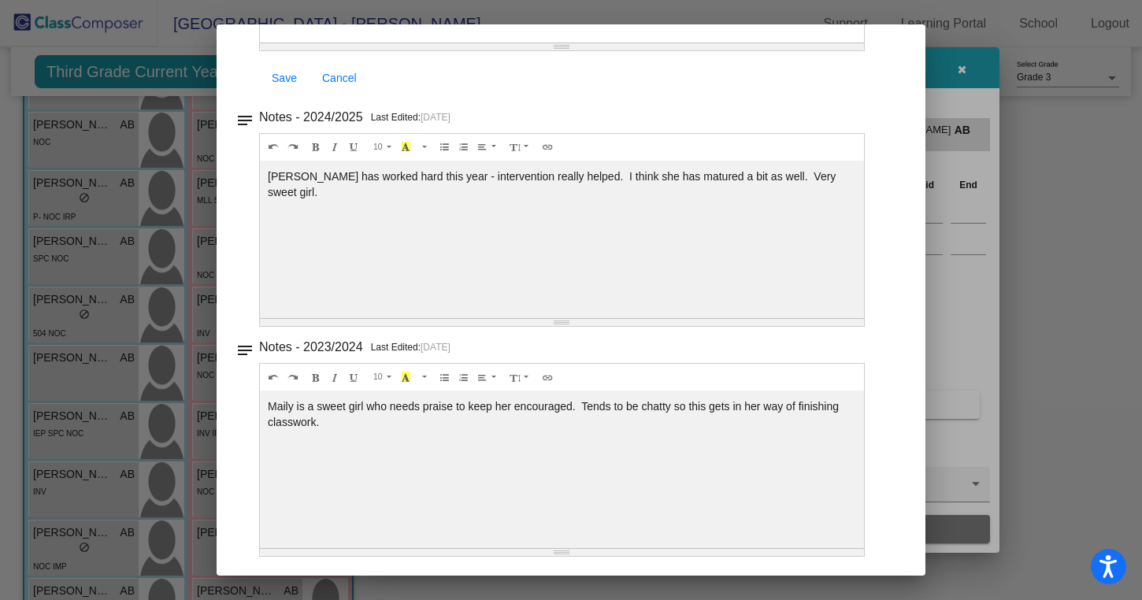
scroll to position [0, 0]
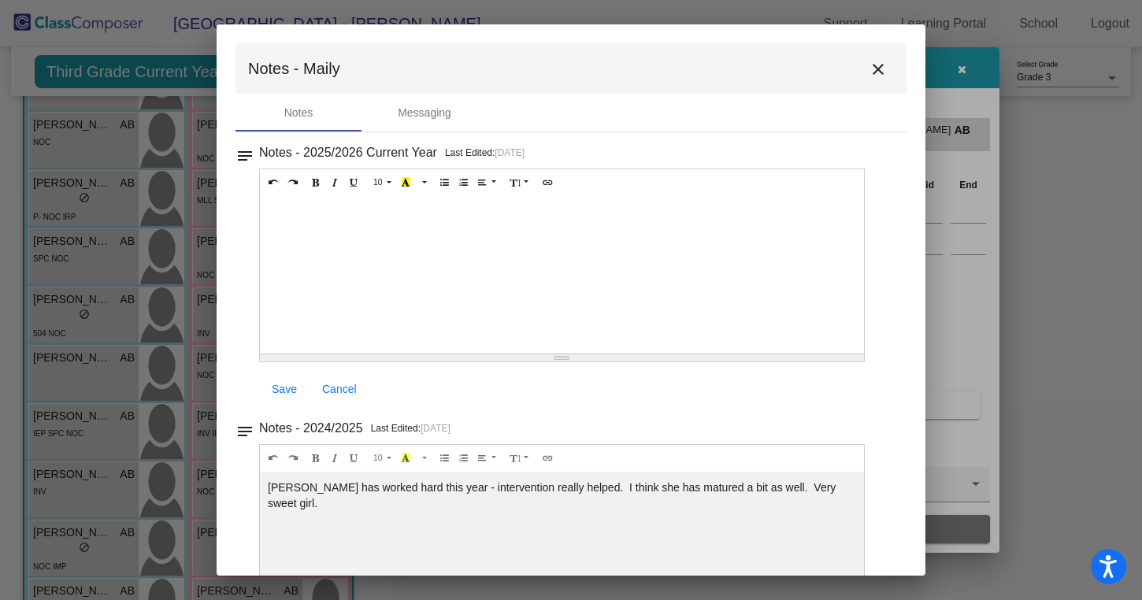
click at [869, 71] on mat-icon "close" at bounding box center [878, 69] width 19 height 19
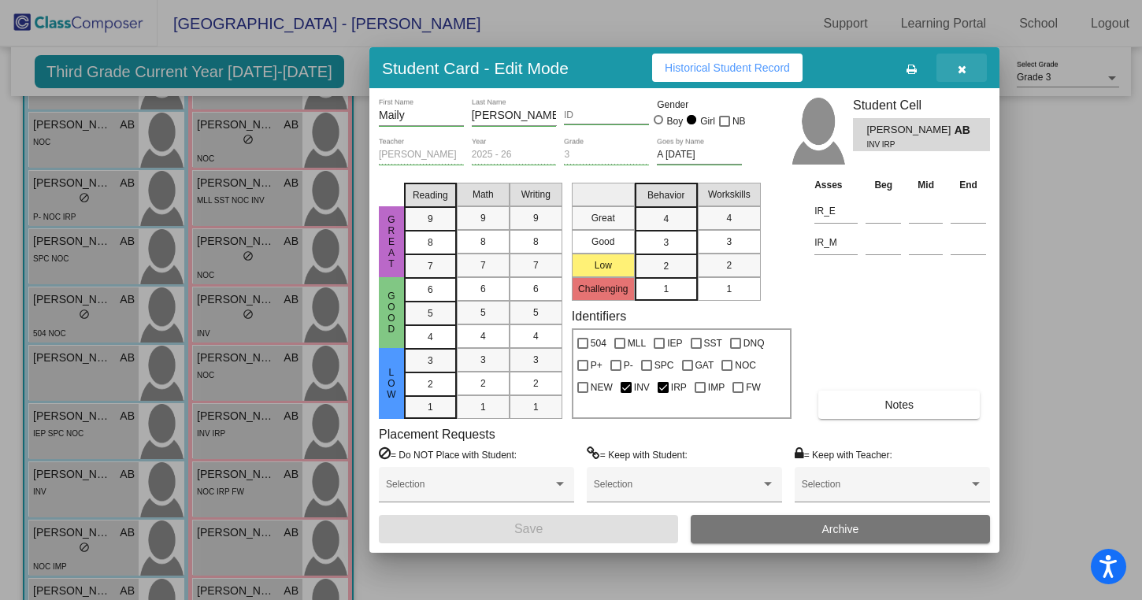
click at [960, 65] on icon "button" at bounding box center [962, 69] width 9 height 11
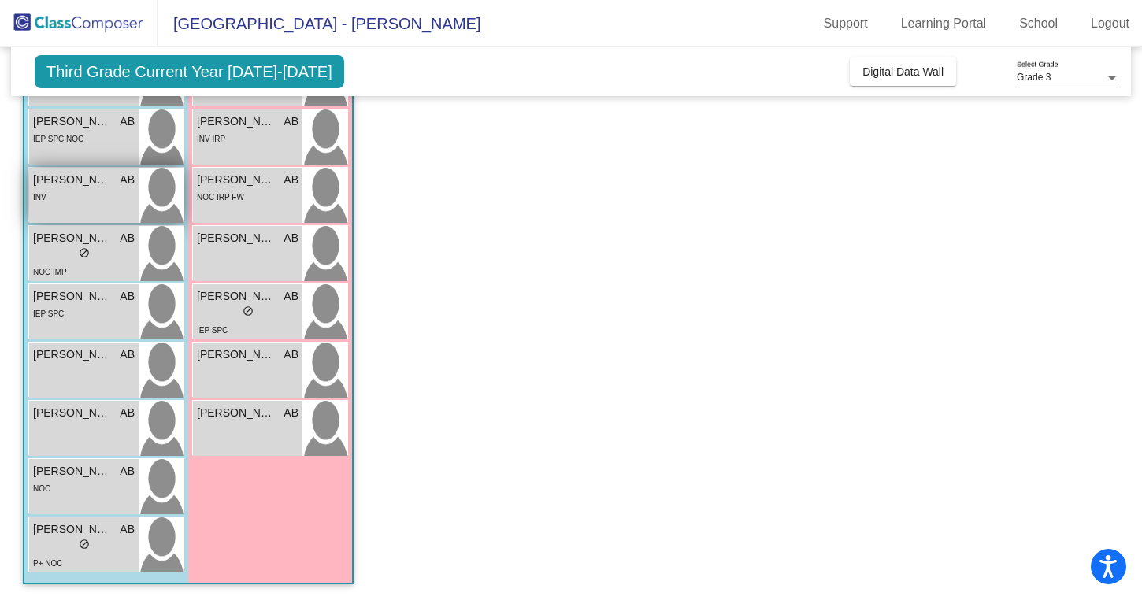
scroll to position [581, 0]
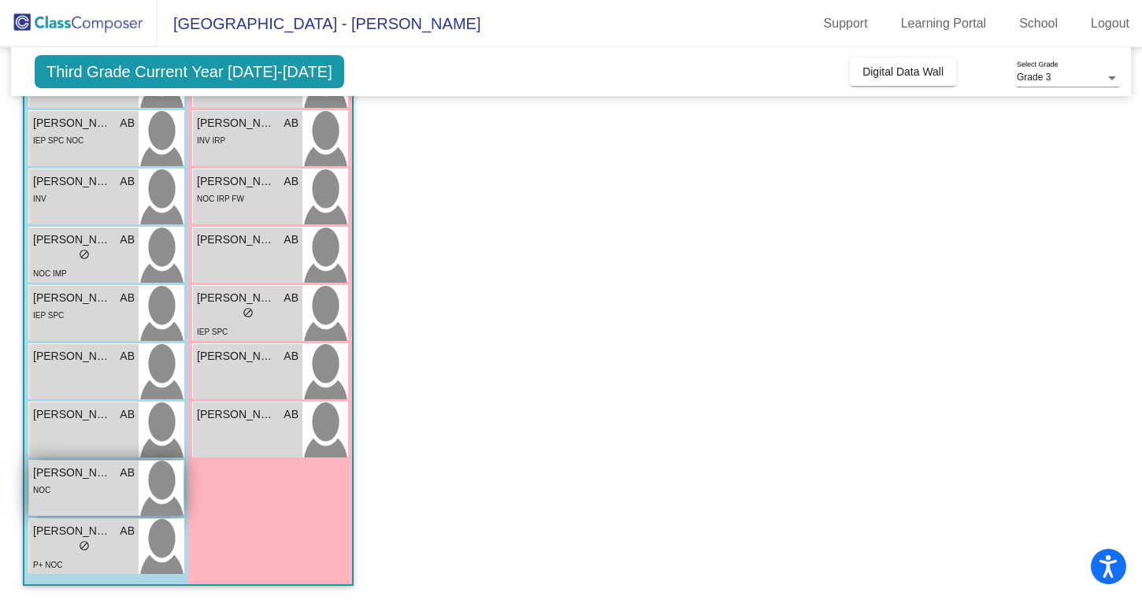
click at [84, 482] on div "NOC" at bounding box center [84, 489] width 102 height 17
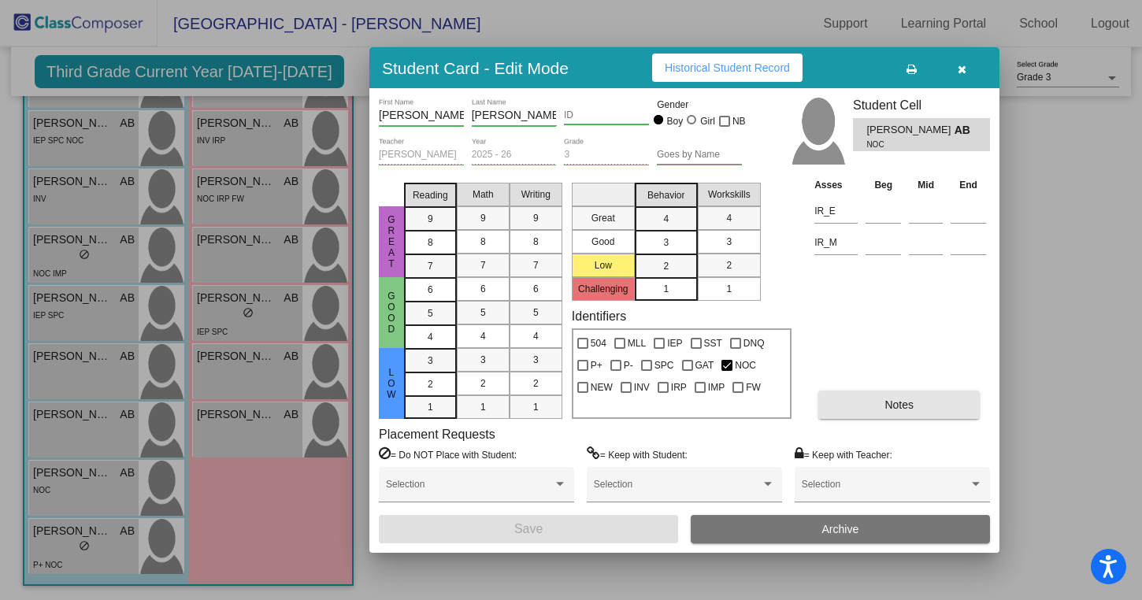
click at [904, 411] on button "Notes" at bounding box center [899, 405] width 161 height 28
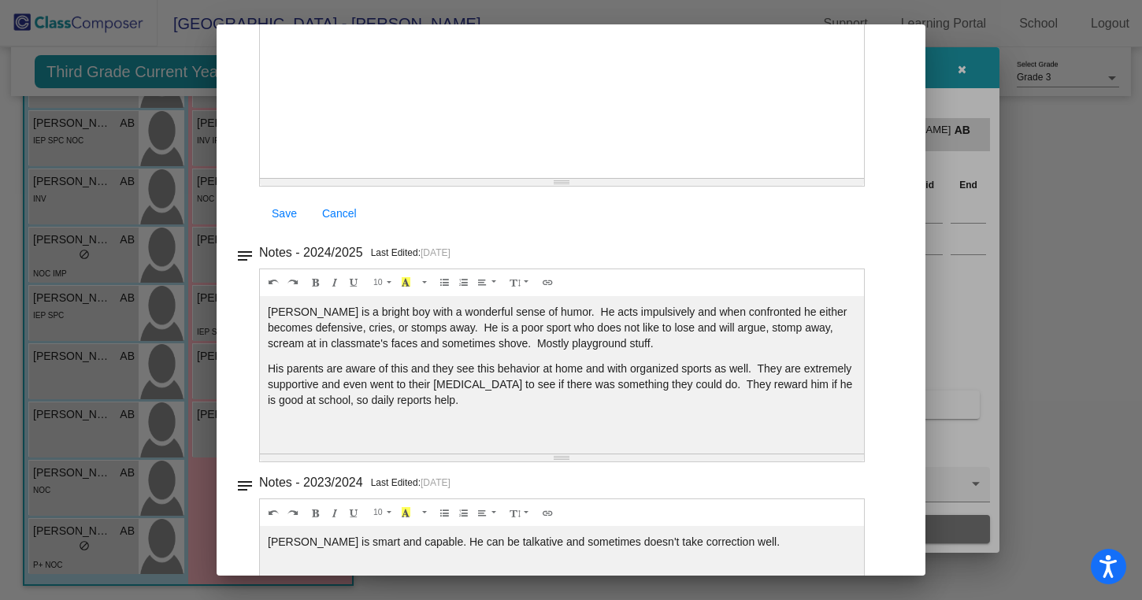
scroll to position [0, 0]
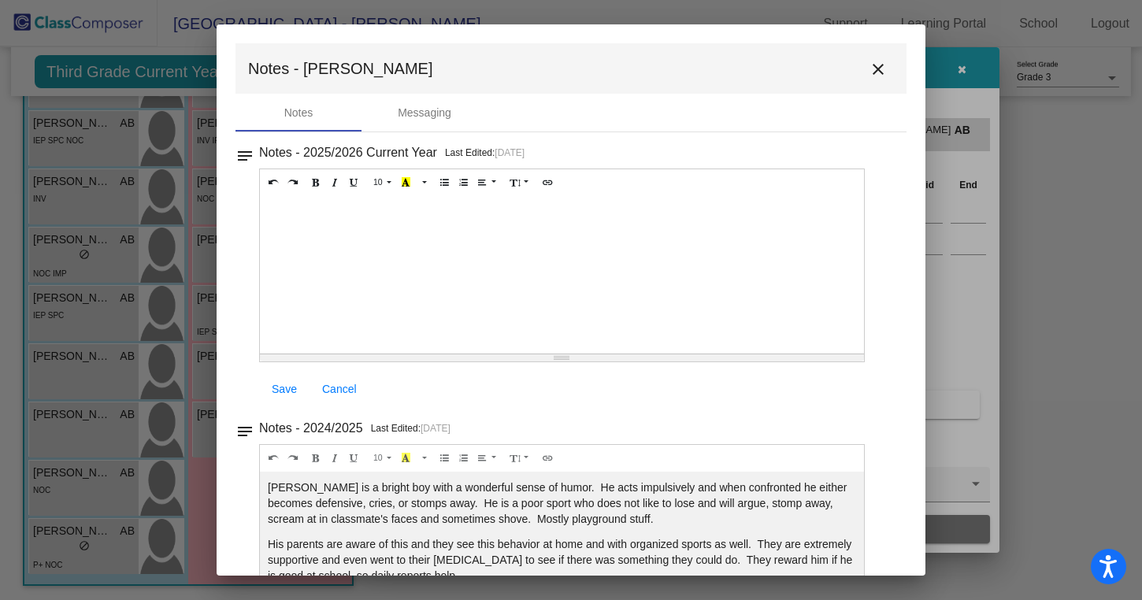
click at [863, 62] on button "close" at bounding box center [879, 69] width 32 height 32
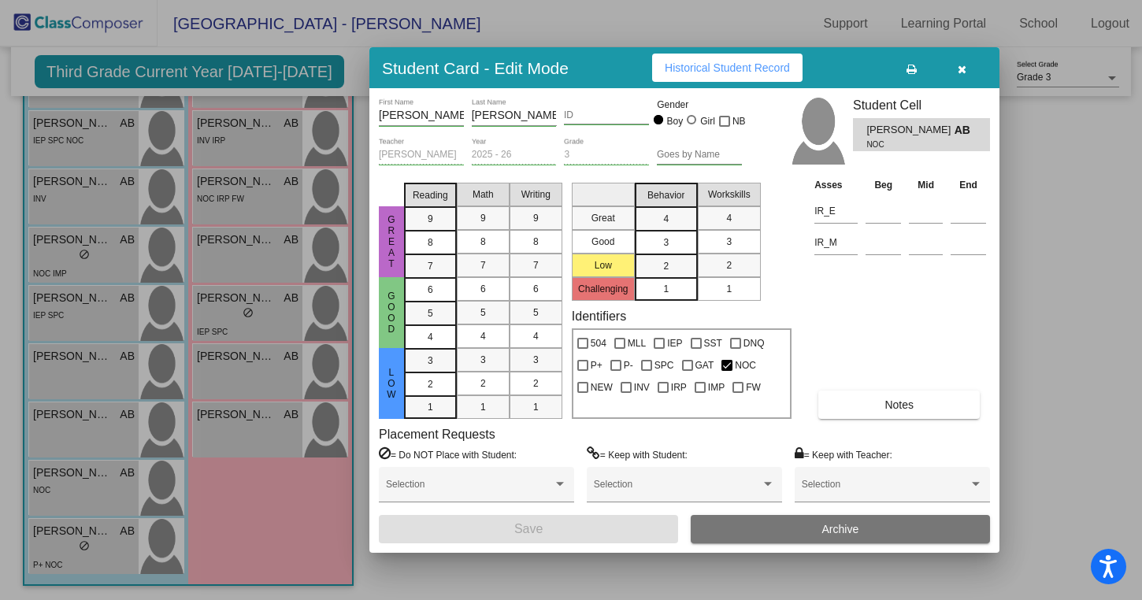
click at [964, 69] on icon "button" at bounding box center [962, 69] width 9 height 11
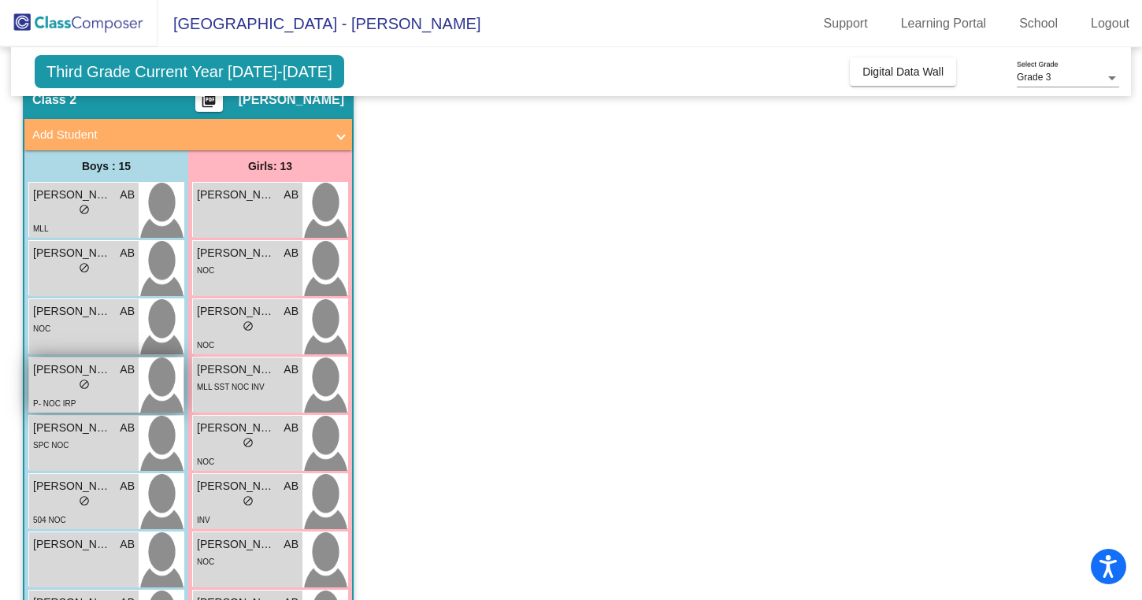
scroll to position [503, 0]
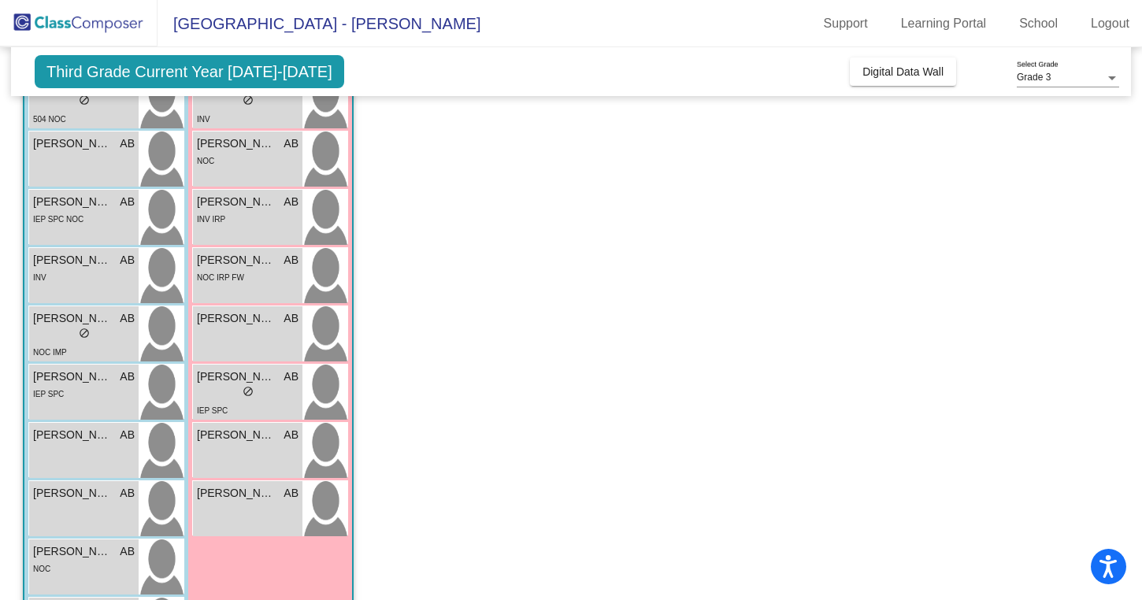
click at [84, 381] on span "[PERSON_NAME]" at bounding box center [72, 377] width 79 height 17
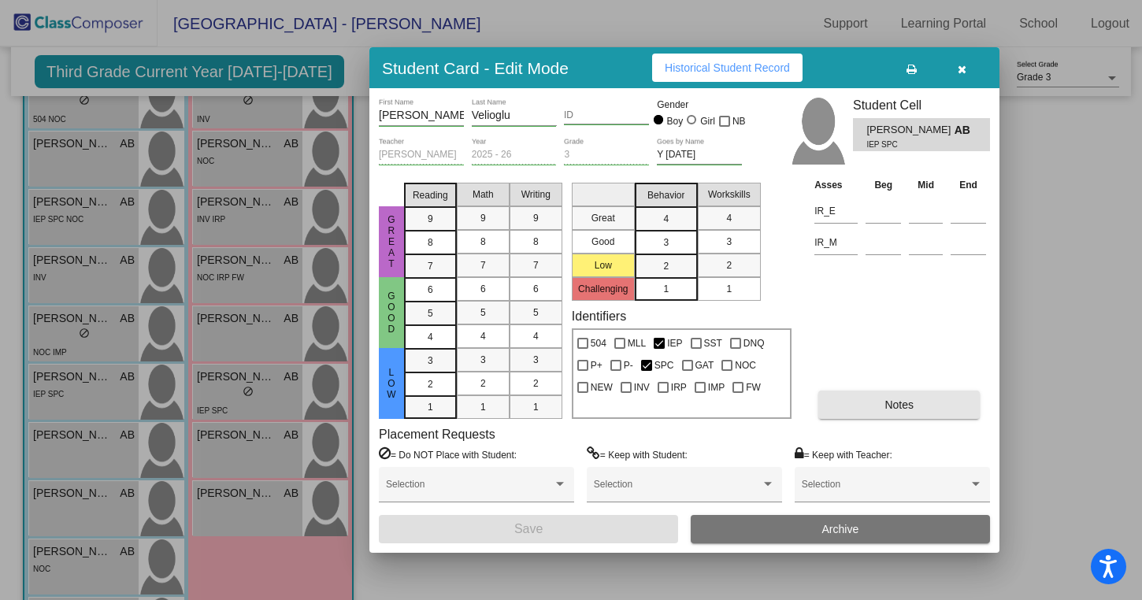
click at [896, 405] on span "Notes" at bounding box center [899, 405] width 29 height 13
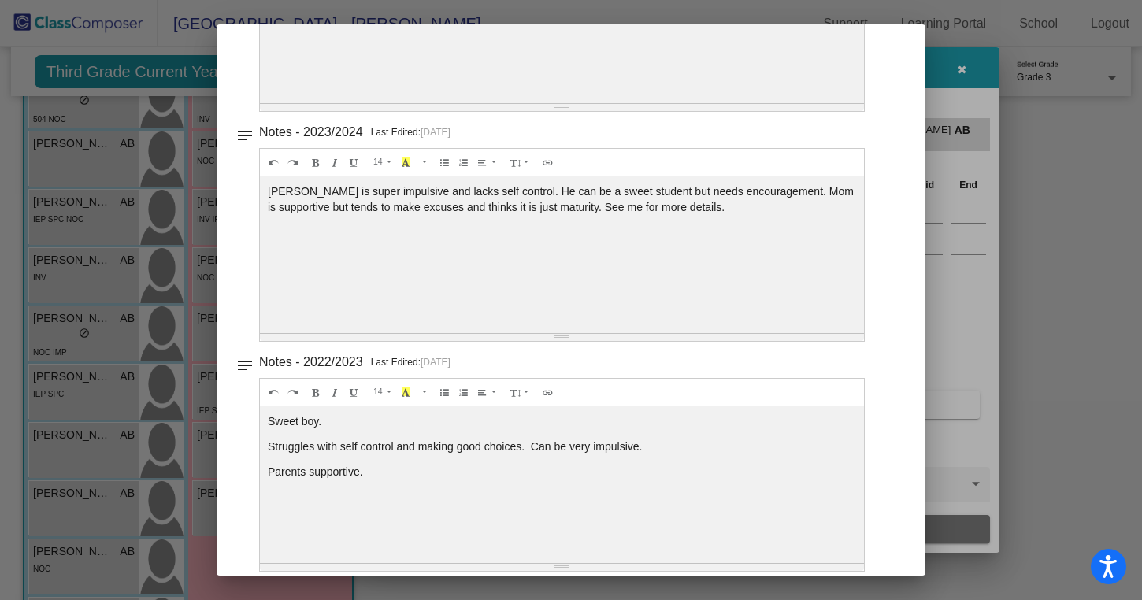
scroll to position [0, 0]
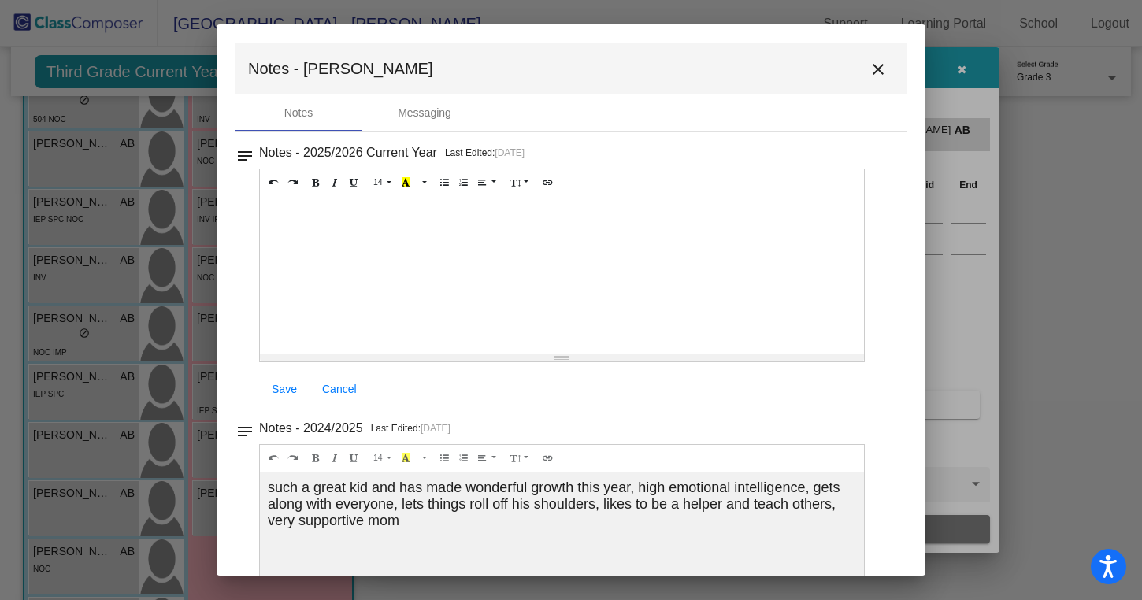
click at [878, 68] on mat-icon "close" at bounding box center [878, 69] width 19 height 19
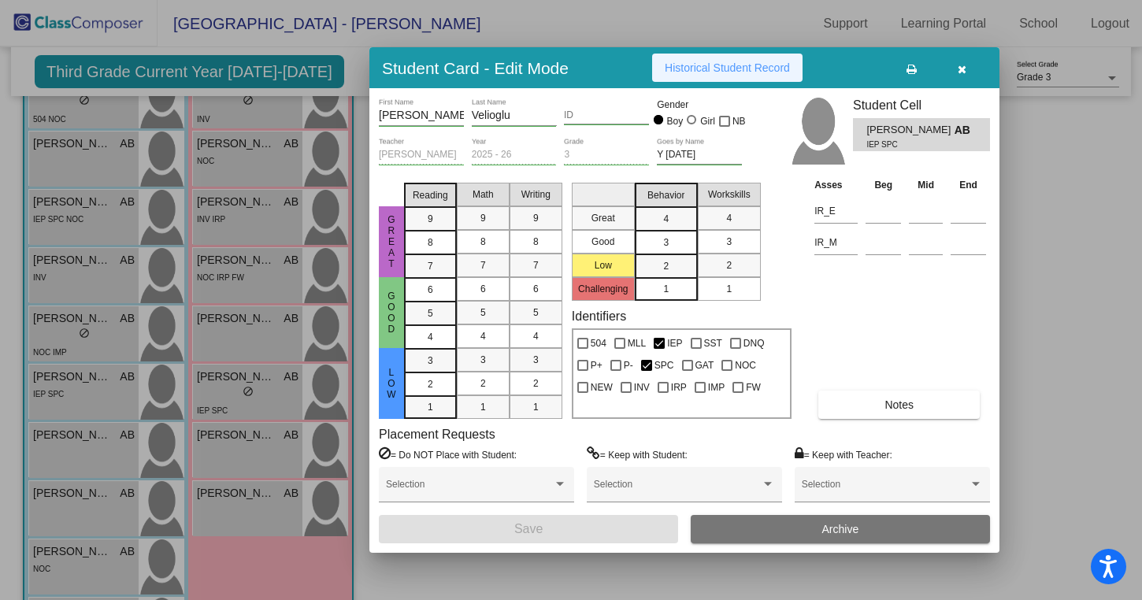
click at [731, 54] on button "Historical Student Record" at bounding box center [727, 68] width 150 height 28
click at [958, 66] on icon "button" at bounding box center [962, 69] width 9 height 11
